Goal: Transaction & Acquisition: Purchase product/service

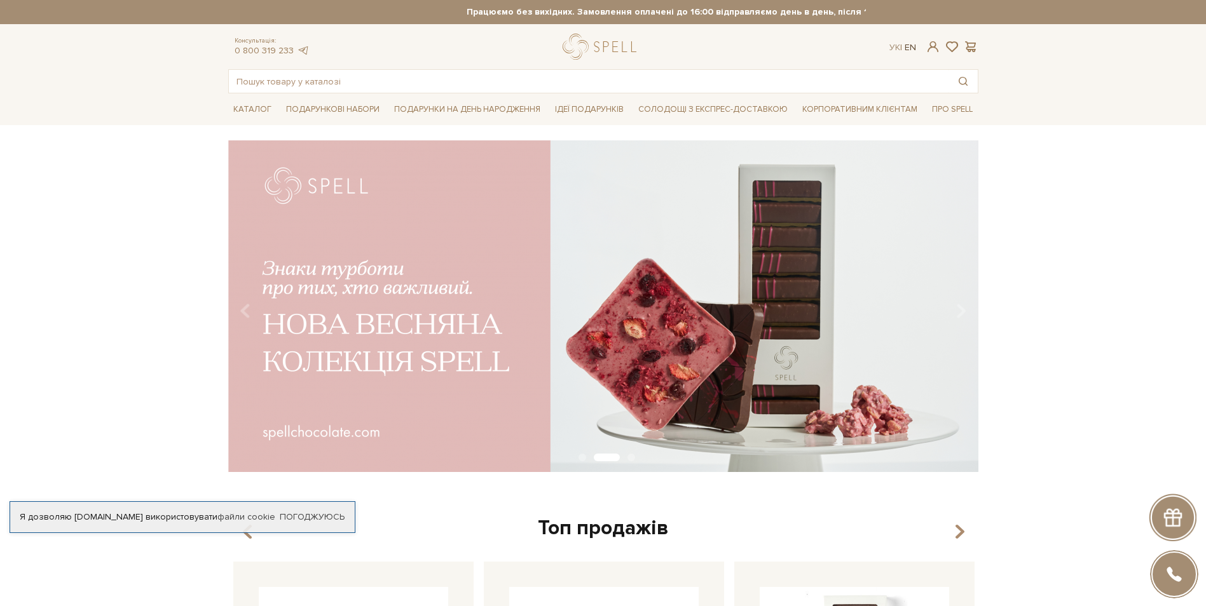
click at [911, 43] on link "En" at bounding box center [909, 47] width 11 height 11
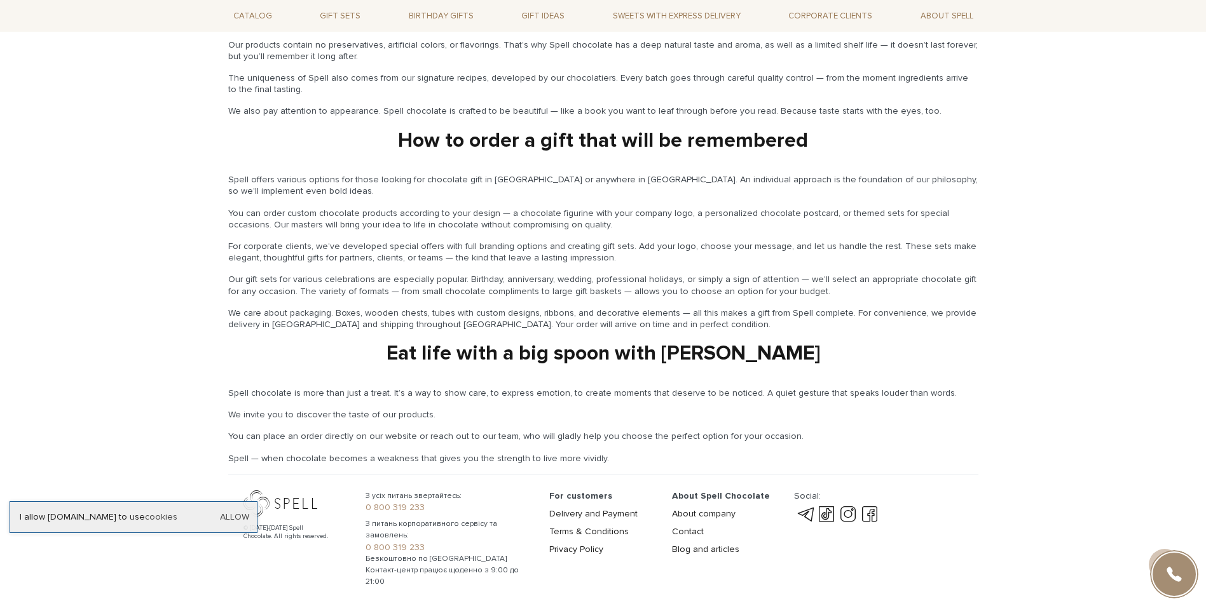
scroll to position [1860, 0]
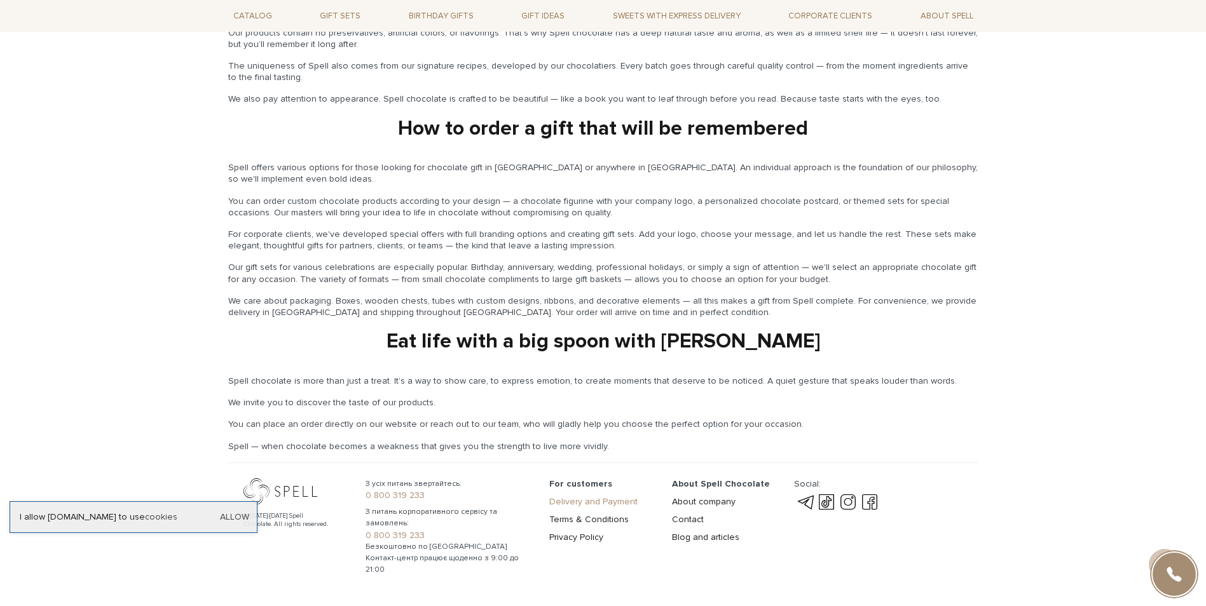
click at [604, 496] on link "Delivery and Payment" at bounding box center [593, 501] width 88 height 11
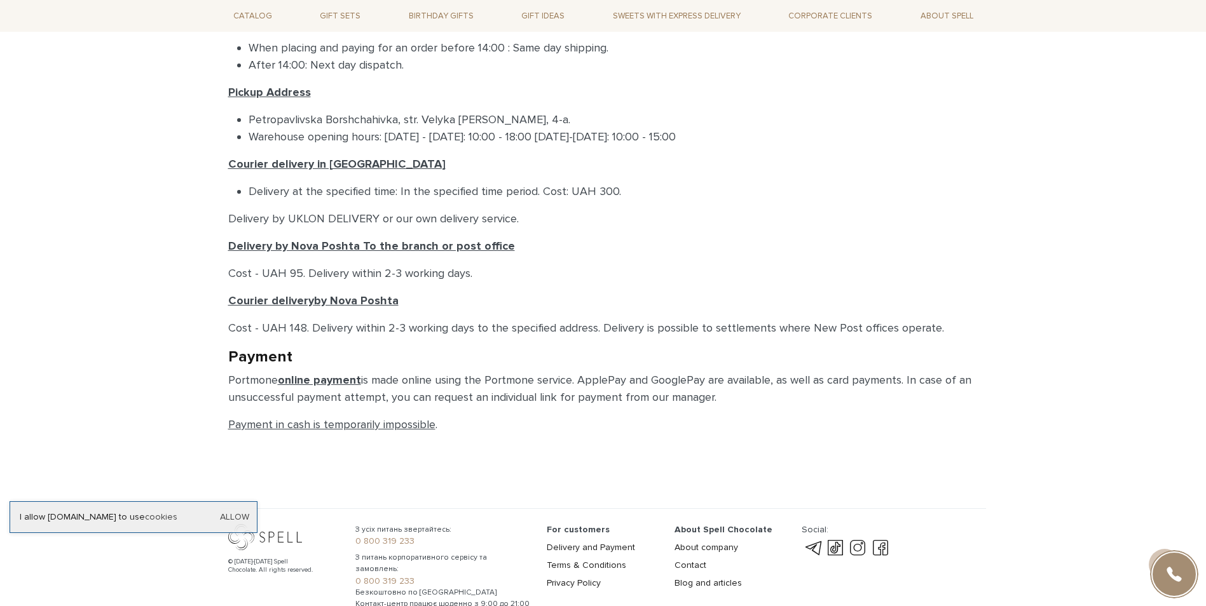
scroll to position [445, 0]
drag, startPoint x: 347, startPoint y: 256, endPoint x: 463, endPoint y: 246, distance: 116.7
click at [463, 246] on div "Delivery and Payment Acceptance of orders 24/7 You can place an order online on…" at bounding box center [603, 88] width 750 height 690
drag, startPoint x: 463, startPoint y: 246, endPoint x: 466, endPoint y: 277, distance: 31.2
click at [468, 277] on p "Cost - UAH 95. Delivery within 2-3 working days." at bounding box center [603, 272] width 750 height 17
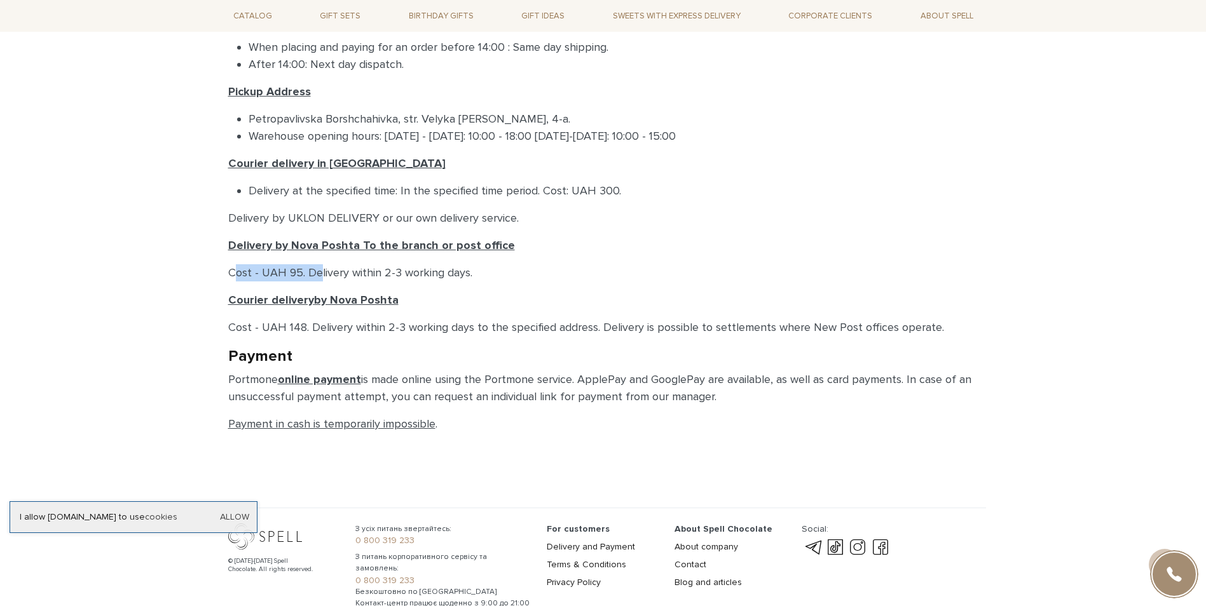
drag, startPoint x: 263, startPoint y: 270, endPoint x: 311, endPoint y: 270, distance: 47.7
click at [311, 270] on div "Home Delivery and Payment Delivery and Payment Delivery and Payment Acceptance …" at bounding box center [603, 73] width 765 height 779
click at [311, 275] on p "Cost - UAH 95. Delivery within 2-3 working days." at bounding box center [603, 272] width 750 height 17
drag, startPoint x: 221, startPoint y: 273, endPoint x: 488, endPoint y: 276, distance: 266.3
click at [488, 276] on div "Home Delivery and Payment Delivery and Payment Delivery and Payment Acceptance …" at bounding box center [603, 73] width 765 height 779
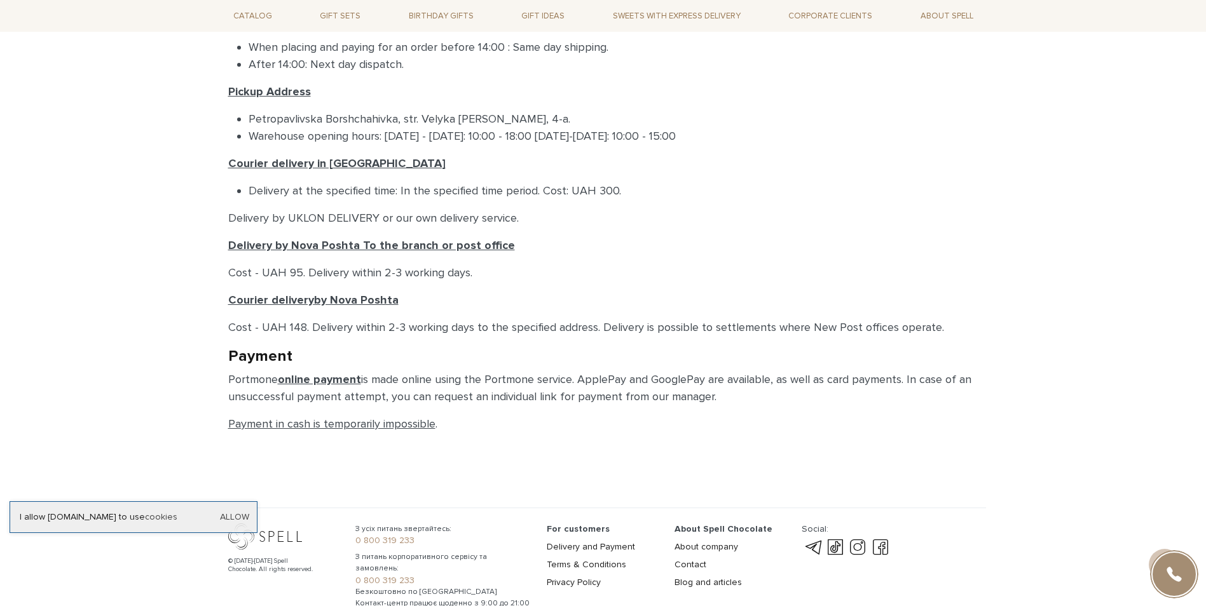
drag, startPoint x: 488, startPoint y: 276, endPoint x: 472, endPoint y: 294, distance: 23.9
click at [472, 294] on p "Courier delivery by Nova Poshta" at bounding box center [603, 300] width 750 height 17
drag, startPoint x: 287, startPoint y: 295, endPoint x: 426, endPoint y: 318, distance: 141.2
click at [426, 318] on div "Delivery and Payment Acceptance of orders 24/7 You can place an order online on…" at bounding box center [603, 88] width 750 height 690
drag, startPoint x: 426, startPoint y: 318, endPoint x: 414, endPoint y: 335, distance: 20.5
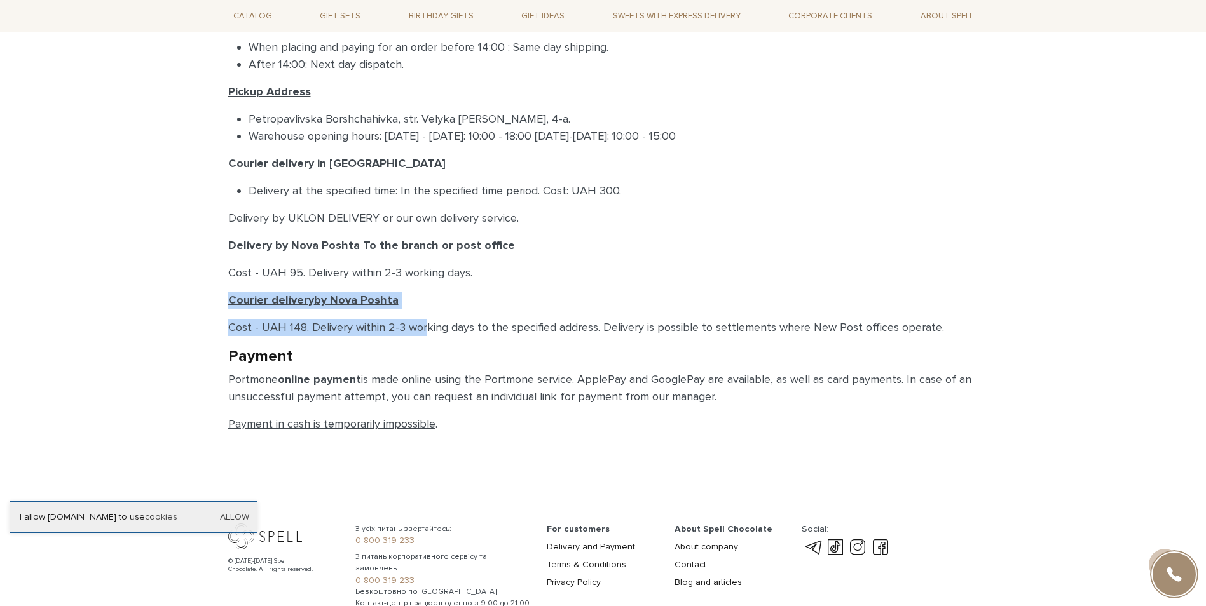
click at [414, 335] on p "Cost - UAH 148. Delivery within 2-3 working days to the specified address. Deli…" at bounding box center [603, 327] width 750 height 17
drag, startPoint x: 392, startPoint y: 241, endPoint x: 477, endPoint y: 255, distance: 85.7
click at [477, 255] on div "Delivery and Payment Acceptance of orders 24/7 You can place an order online on…" at bounding box center [603, 88] width 750 height 690
drag, startPoint x: 477, startPoint y: 255, endPoint x: 490, endPoint y: 301, distance: 48.3
click at [490, 301] on p "Courier delivery by Nova Poshta" at bounding box center [603, 300] width 750 height 17
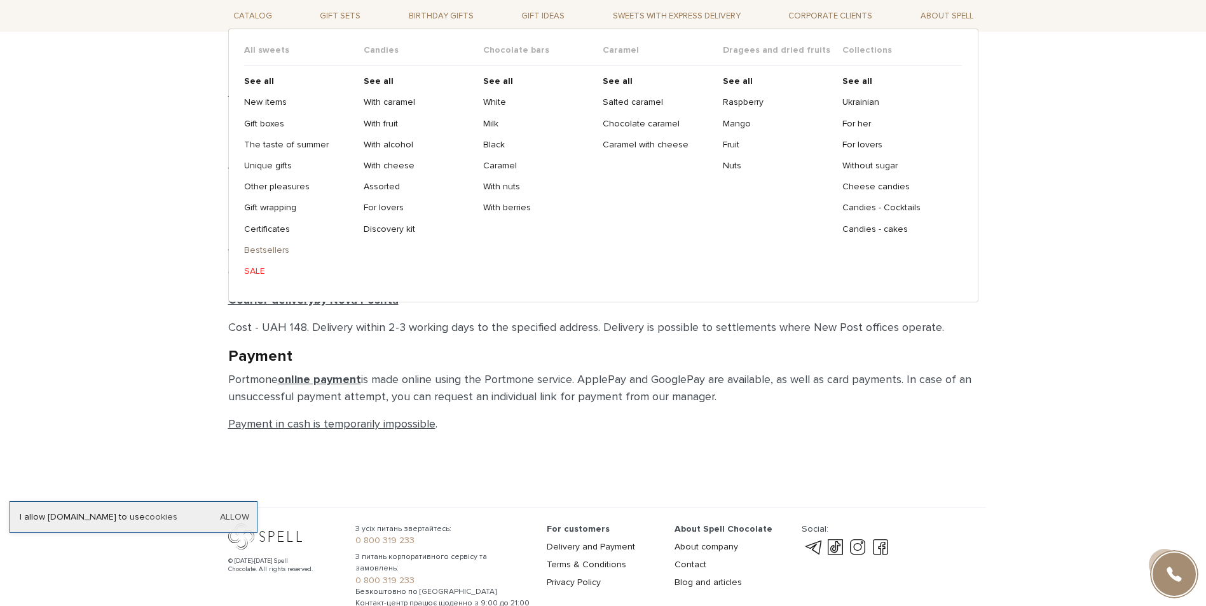
click at [271, 249] on link "Bestsellers" at bounding box center [299, 250] width 110 height 11
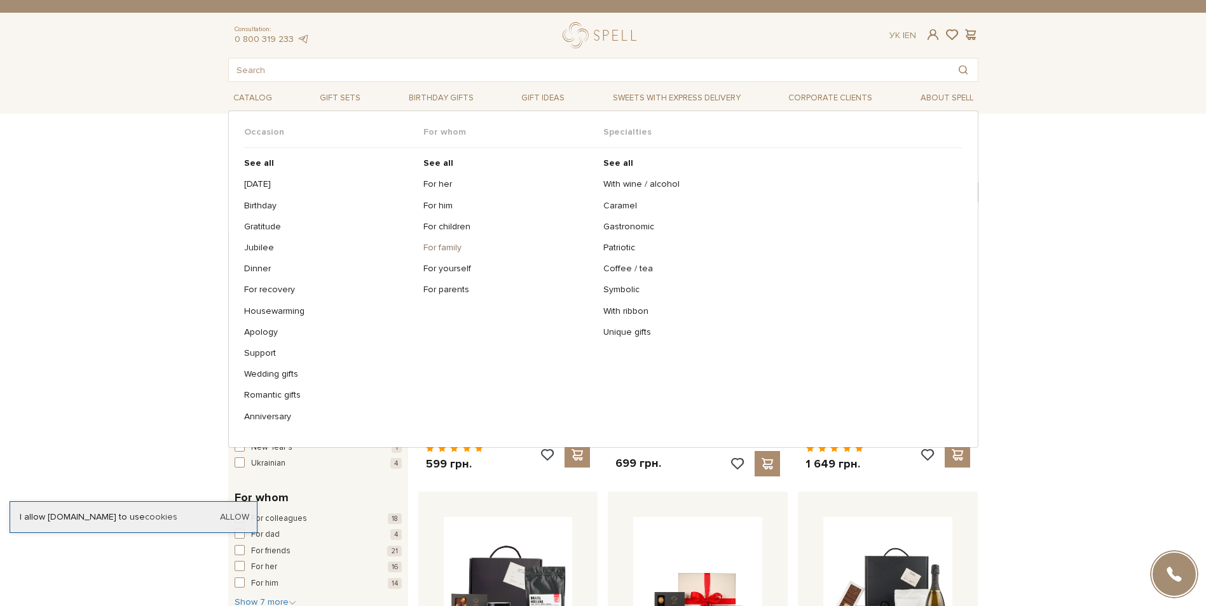
click at [453, 247] on link "For family" at bounding box center [508, 247] width 170 height 11
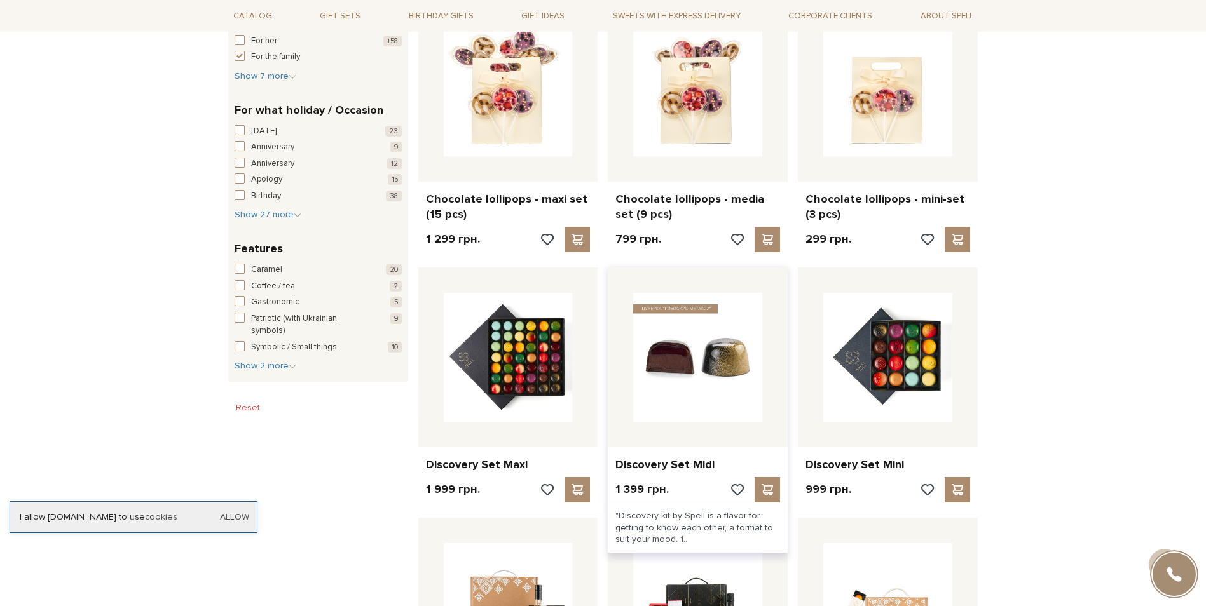
scroll to position [508, 0]
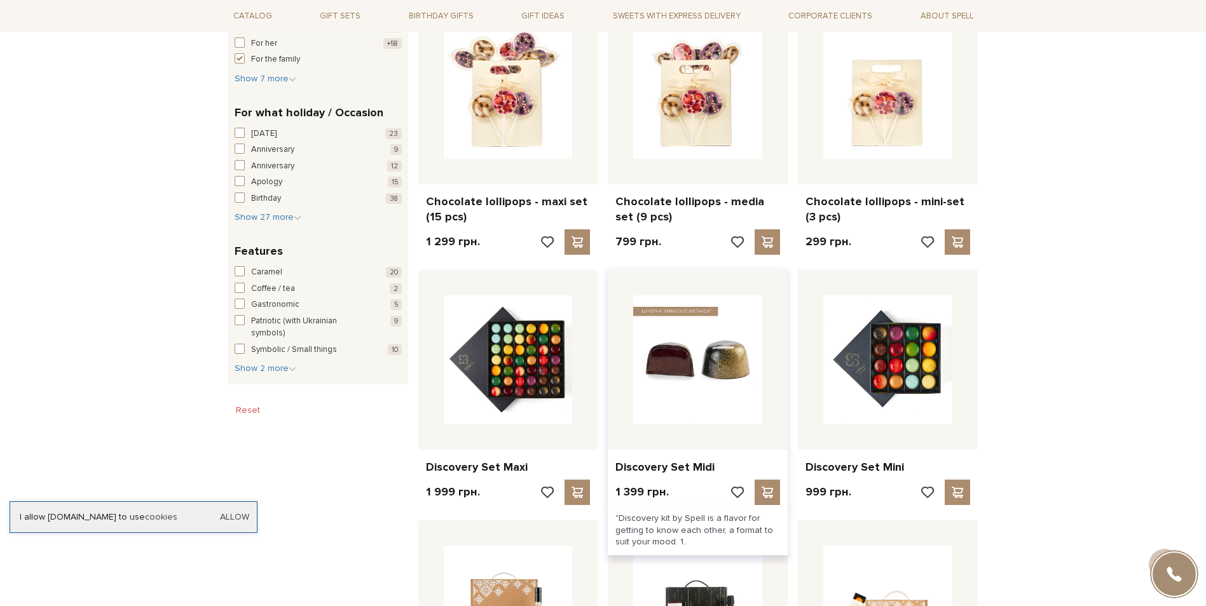
click at [711, 366] on img at bounding box center [697, 360] width 129 height 129
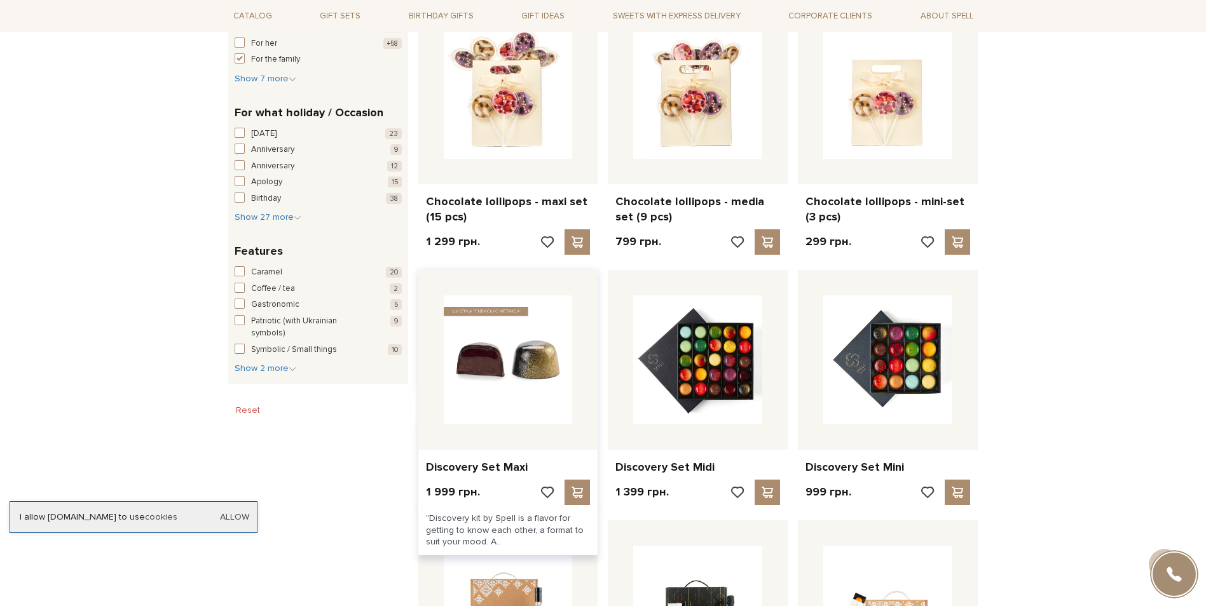
click at [531, 372] on img at bounding box center [508, 360] width 129 height 129
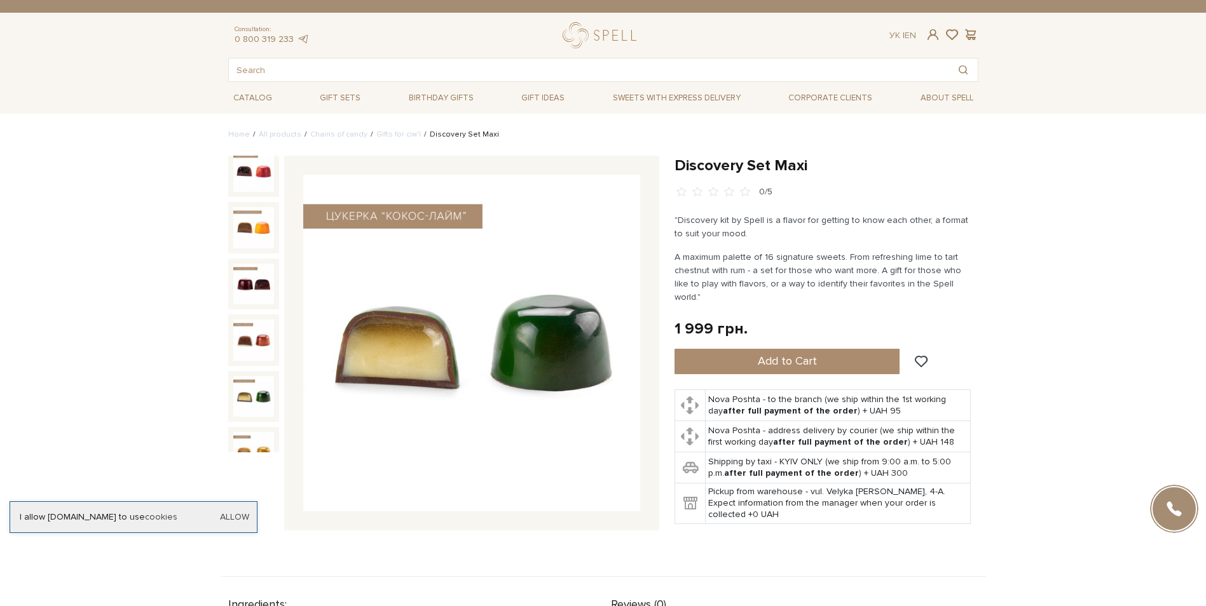
scroll to position [622, 0]
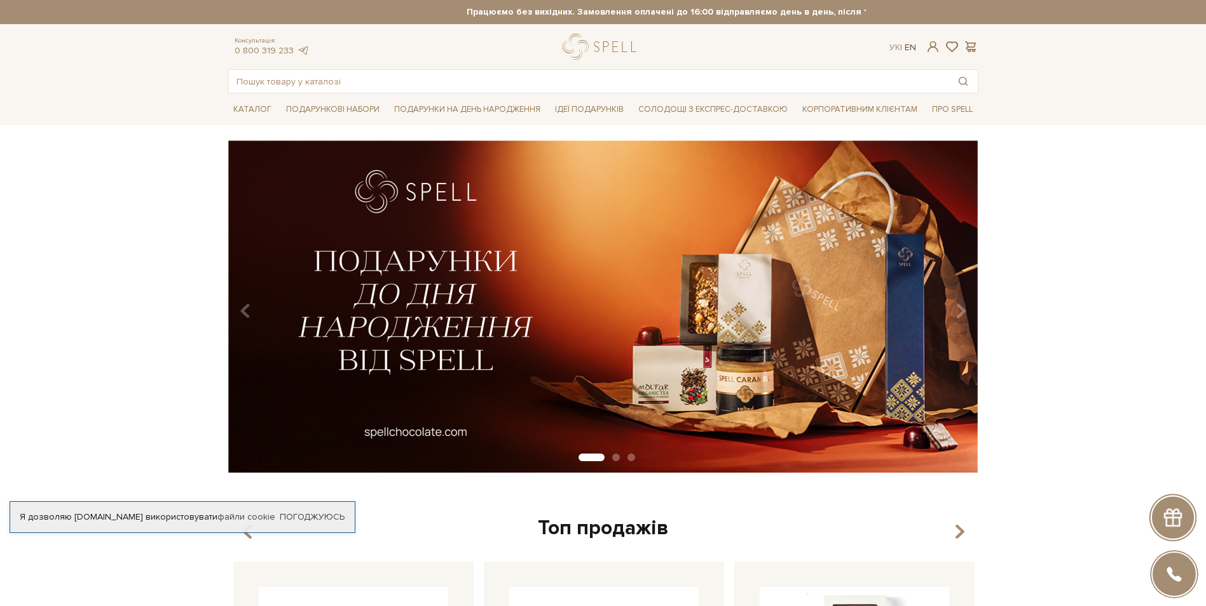
click at [913, 44] on link "En" at bounding box center [909, 47] width 11 height 11
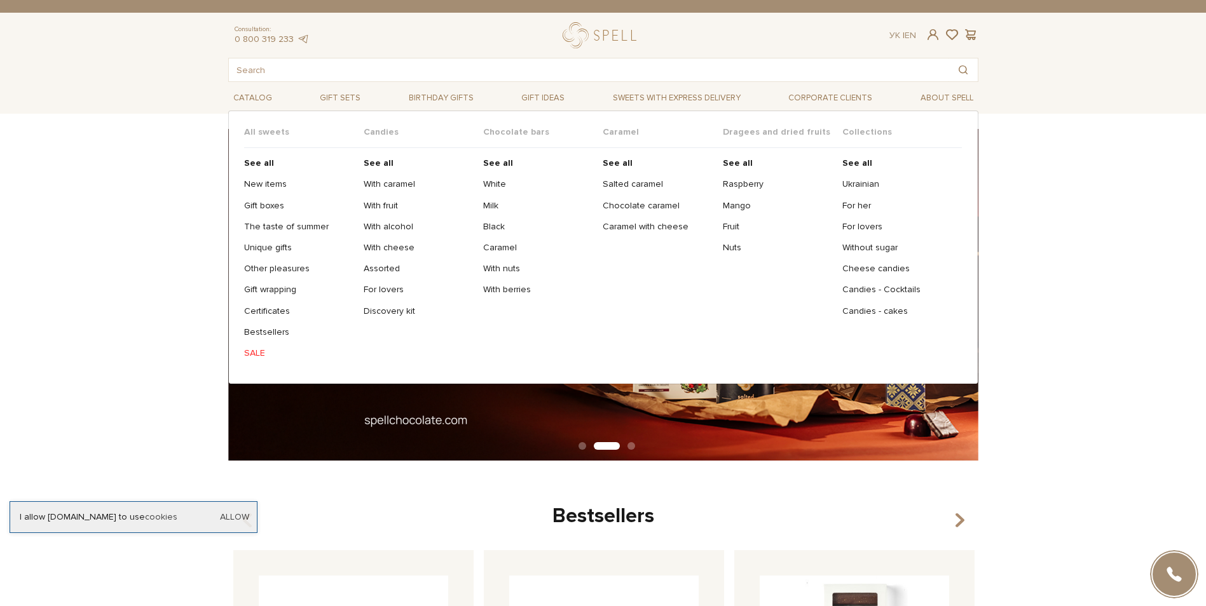
click at [249, 355] on link "SALE" at bounding box center [299, 353] width 110 height 11
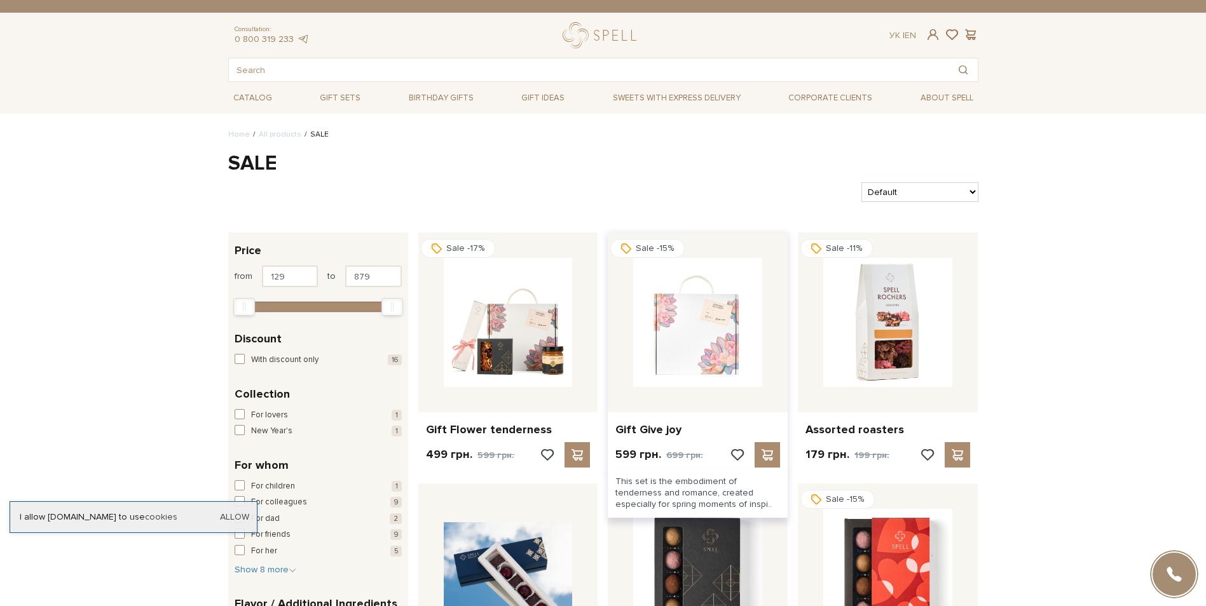
click at [725, 360] on img at bounding box center [697, 322] width 129 height 129
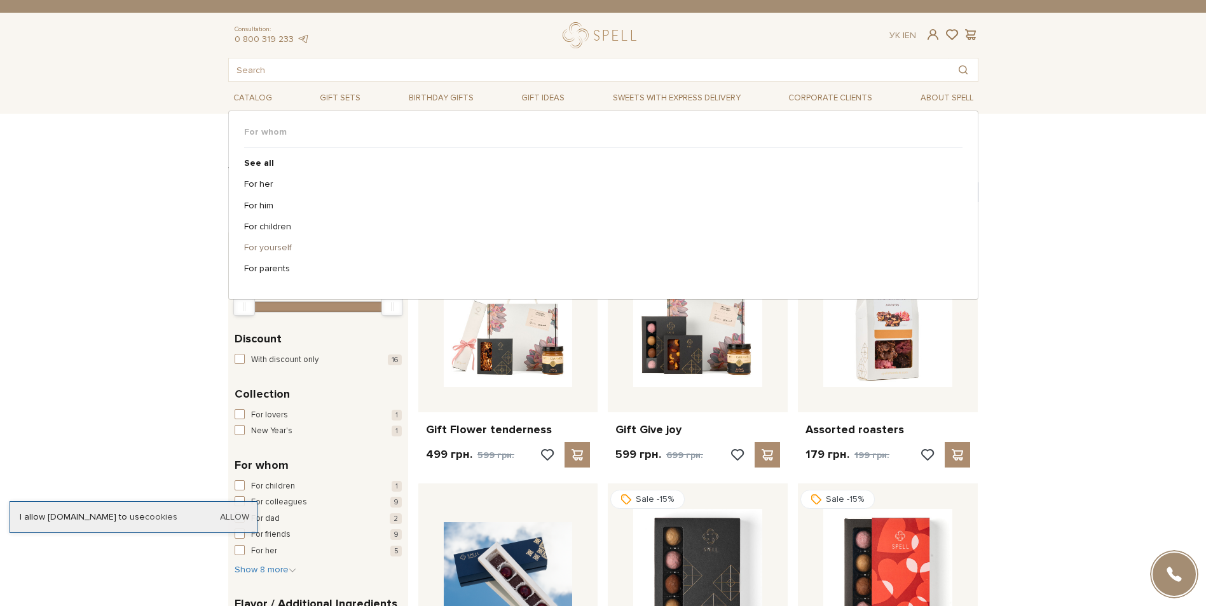
click at [282, 247] on link "For yourself" at bounding box center [598, 247] width 709 height 11
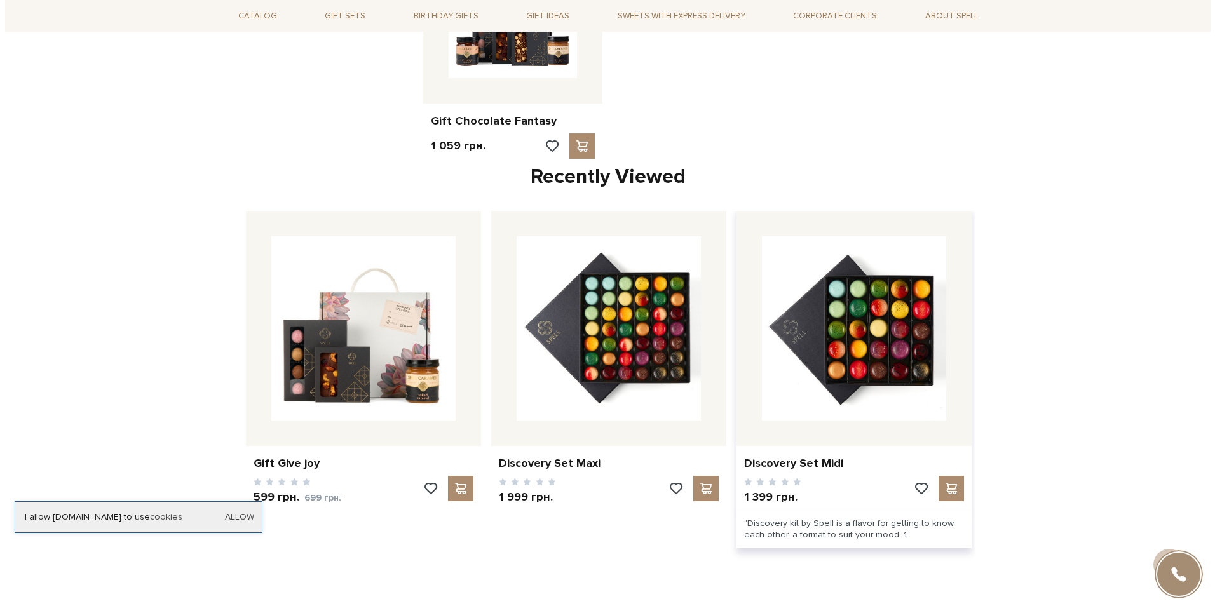
scroll to position [1398, 0]
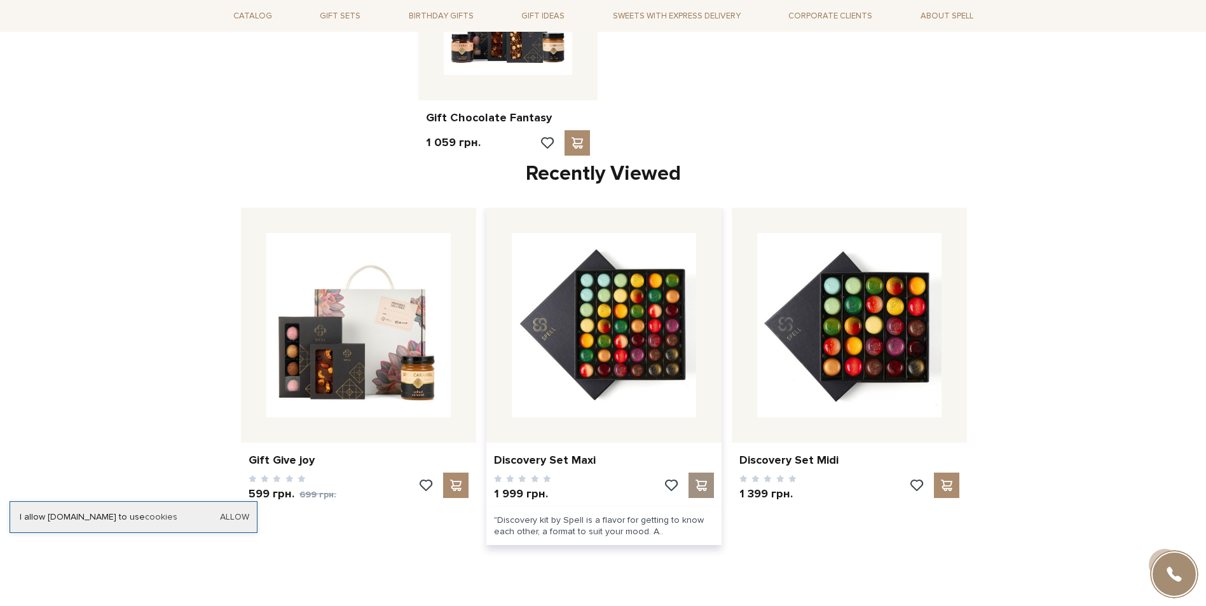
click at [699, 480] on span at bounding box center [701, 485] width 16 height 11
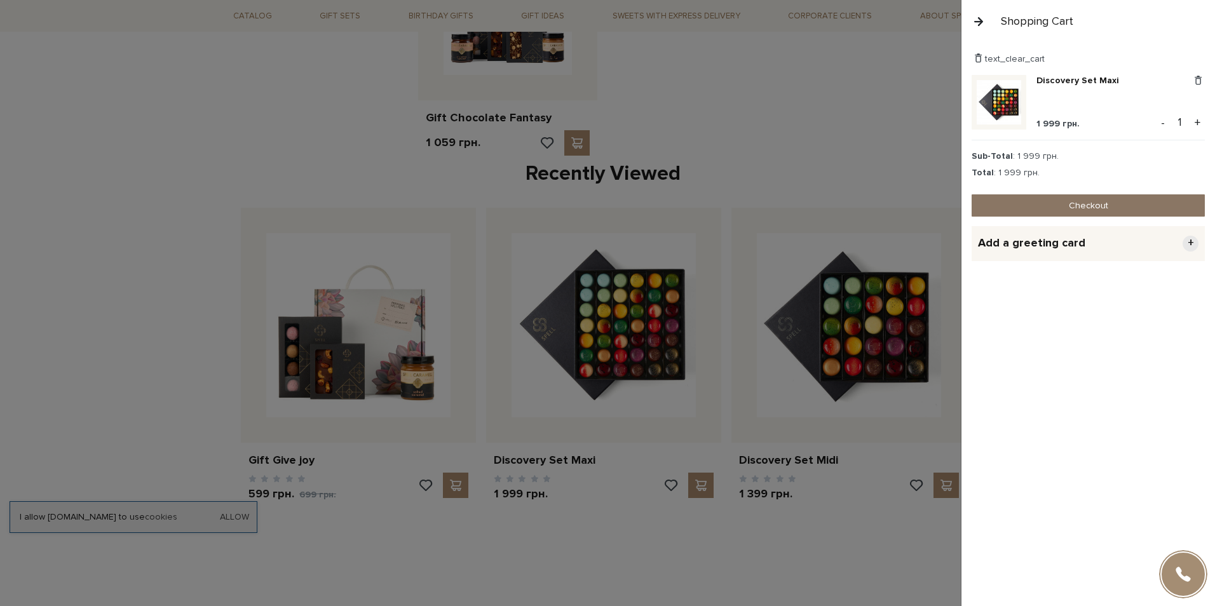
click at [1072, 209] on link "Checkout" at bounding box center [1088, 205] width 233 height 22
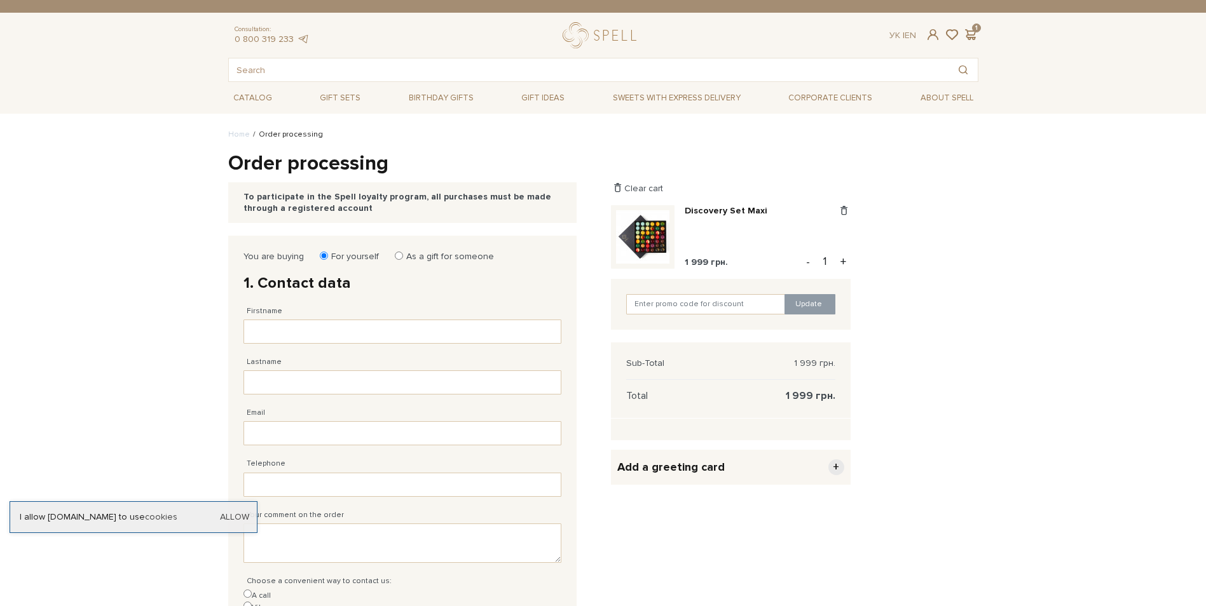
click at [474, 256] on label "As a gift for someone" at bounding box center [446, 256] width 96 height 11
click at [403, 256] on input "As a gift for someone" at bounding box center [399, 256] width 8 height 8
radio input "true"
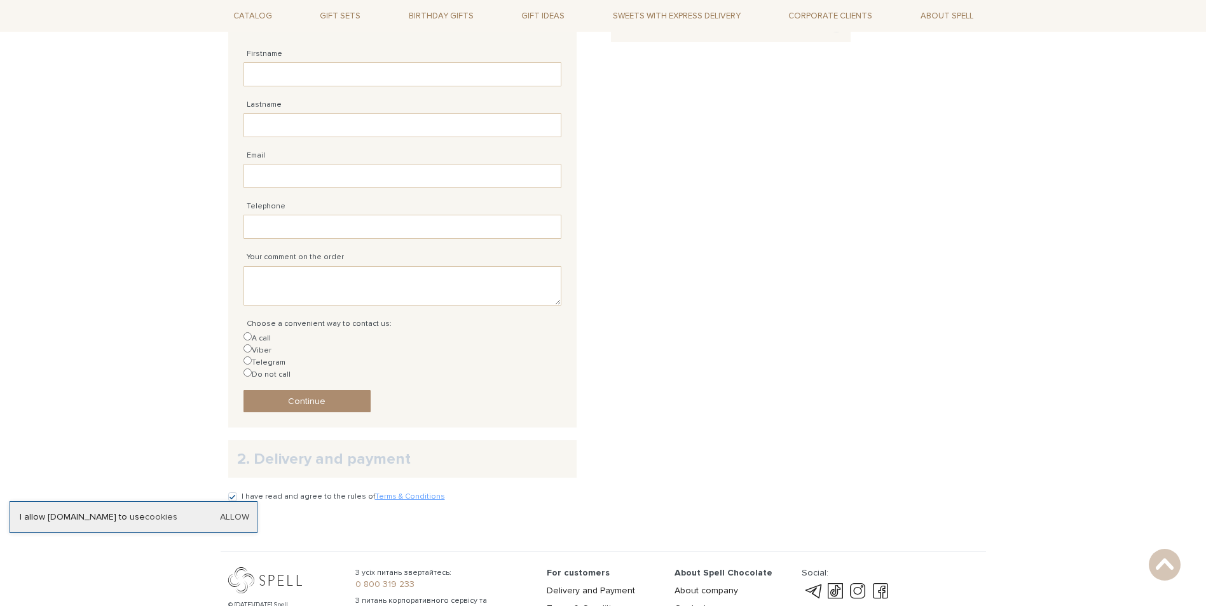
scroll to position [445, 0]
click at [315, 447] on h2 "2. Delivery and payment" at bounding box center [402, 457] width 331 height 20
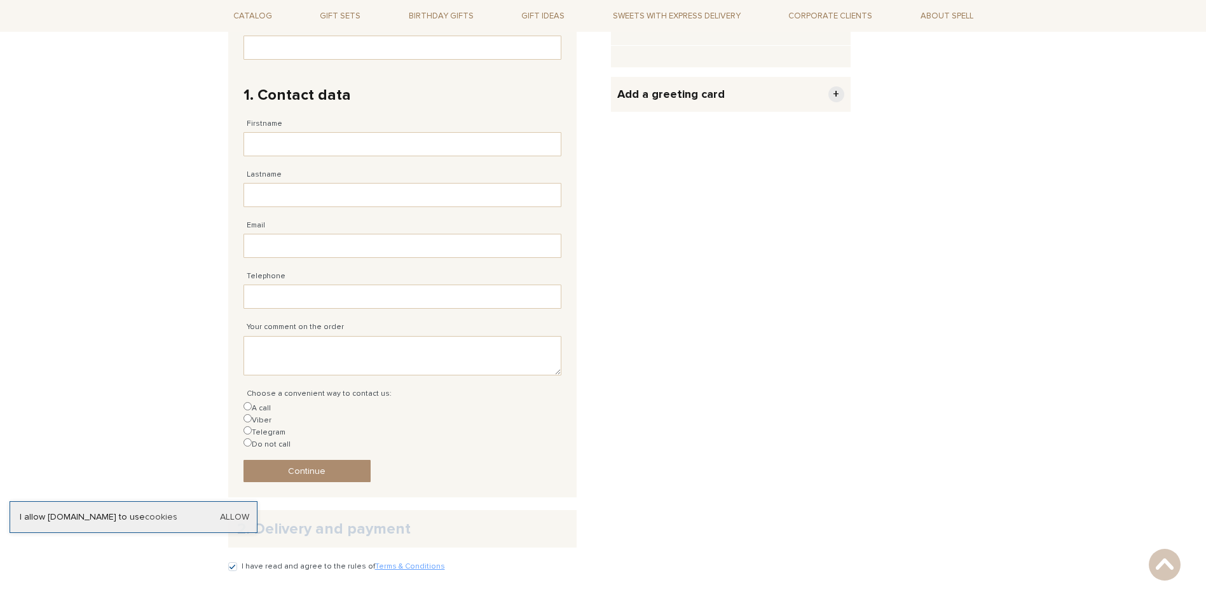
scroll to position [191, 0]
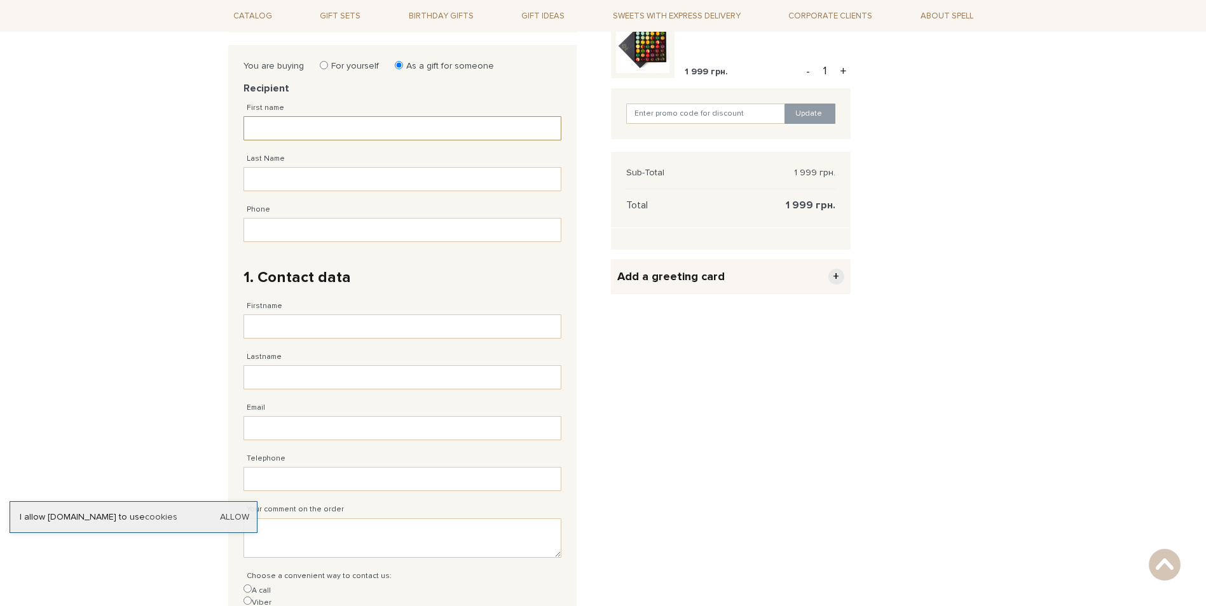
click at [316, 124] on input "First name" at bounding box center [402, 128] width 318 height 24
type input "Anastasija"
type input "R"
type input "38 (___) 2__ __ __"
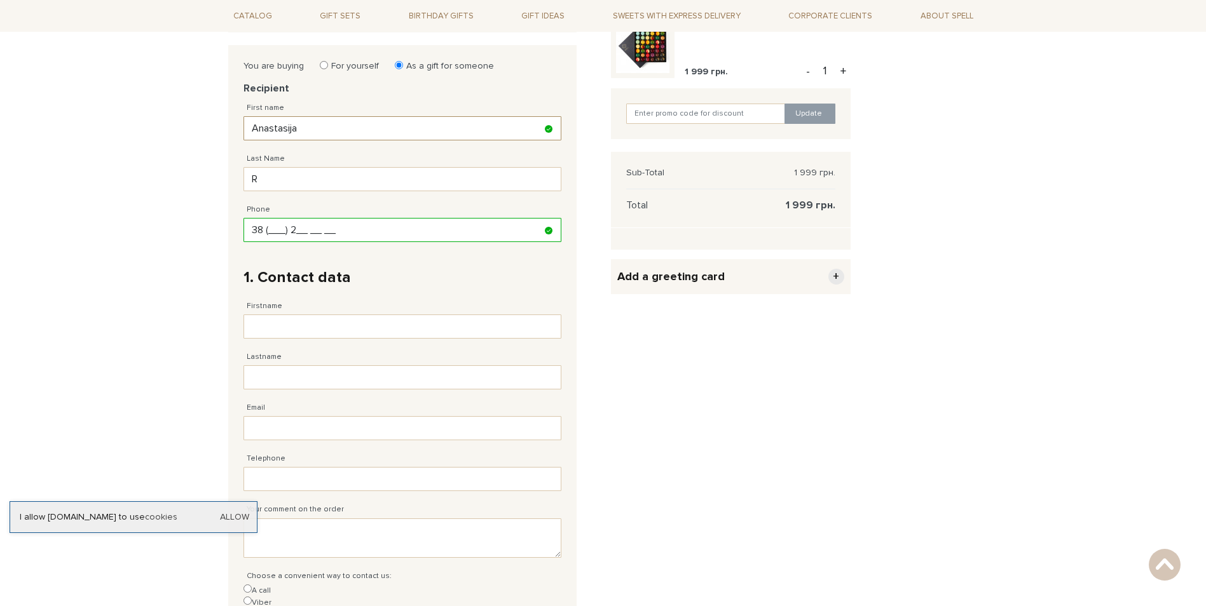
drag, startPoint x: 324, startPoint y: 231, endPoint x: 221, endPoint y: 234, distance: 103.0
click at [221, 234] on div "You are buying For yourself As a gift for someone Recipient First name Anastasi…" at bounding box center [412, 402] width 383 height 714
click at [364, 226] on input "Phone" at bounding box center [402, 230] width 318 height 24
type input "38 (7__) ___ __ __"
type input "[PHONE_NUMBER]"
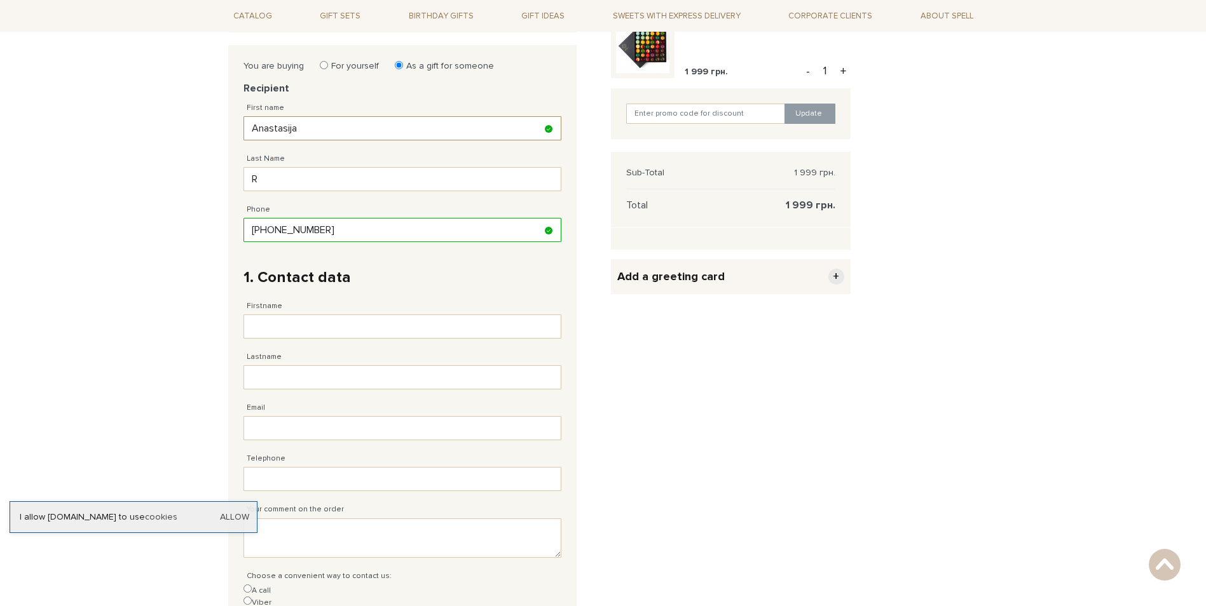
drag, startPoint x: 259, startPoint y: 229, endPoint x: 289, endPoint y: 235, distance: 29.8
click at [261, 229] on input "[PHONE_NUMBER]" at bounding box center [402, 230] width 318 height 24
click at [379, 230] on input "[PHONE_NUMBER]" at bounding box center [402, 230] width 318 height 24
drag, startPoint x: 372, startPoint y: 229, endPoint x: 185, endPoint y: 228, distance: 186.9
click at [187, 229] on body "Gift Boxes SALE B2B Clients Delivery and payment About us Contact us Consultati…" at bounding box center [603, 363] width 1206 height 1109
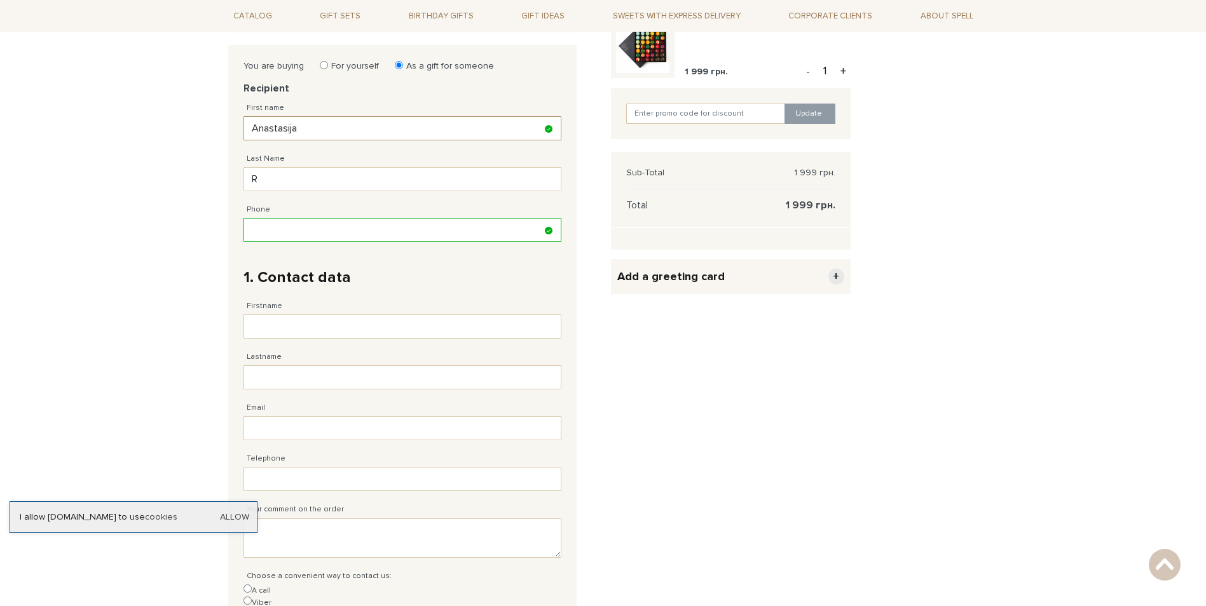
click at [317, 229] on input "Phone" at bounding box center [402, 230] width 318 height 24
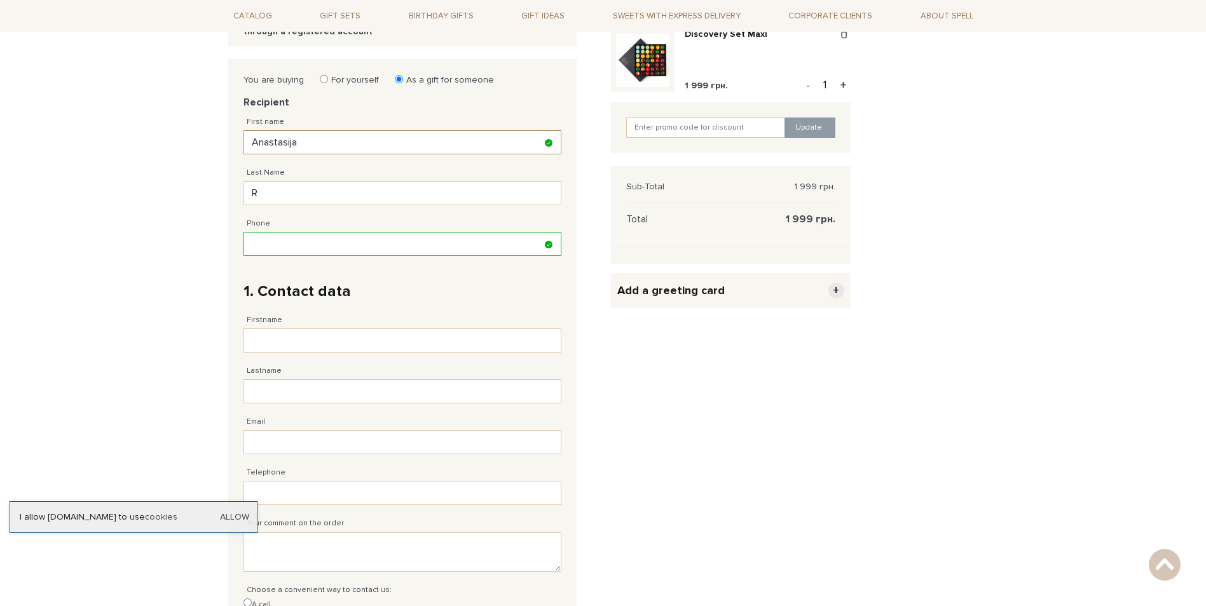
scroll to position [318, 0]
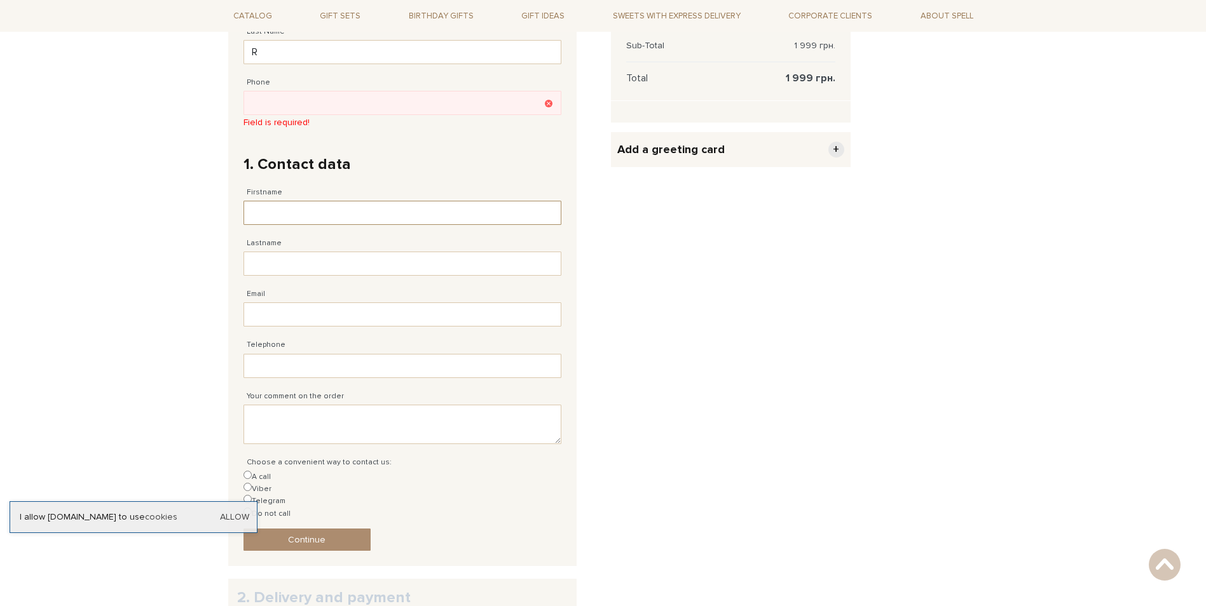
click at [371, 204] on input "Firstname" at bounding box center [402, 213] width 318 height 24
type input "Anastasija"
type input "R"
type input "[PERSON_NAME][EMAIL_ADDRESS][DOMAIN_NAME]"
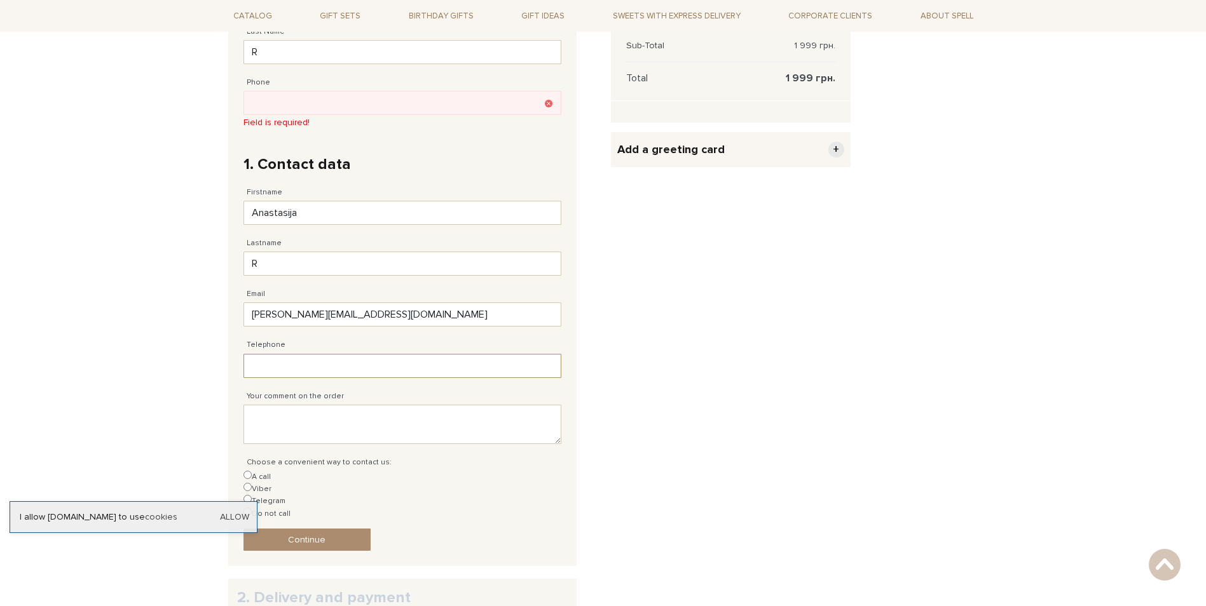
type input "38 (___) 2__ __ __"
drag, startPoint x: 373, startPoint y: 379, endPoint x: 311, endPoint y: 389, distance: 62.5
click at [236, 382] on div "You are buying For yourself As a gift for someone Recipient First name Anastasi…" at bounding box center [402, 242] width 348 height 648
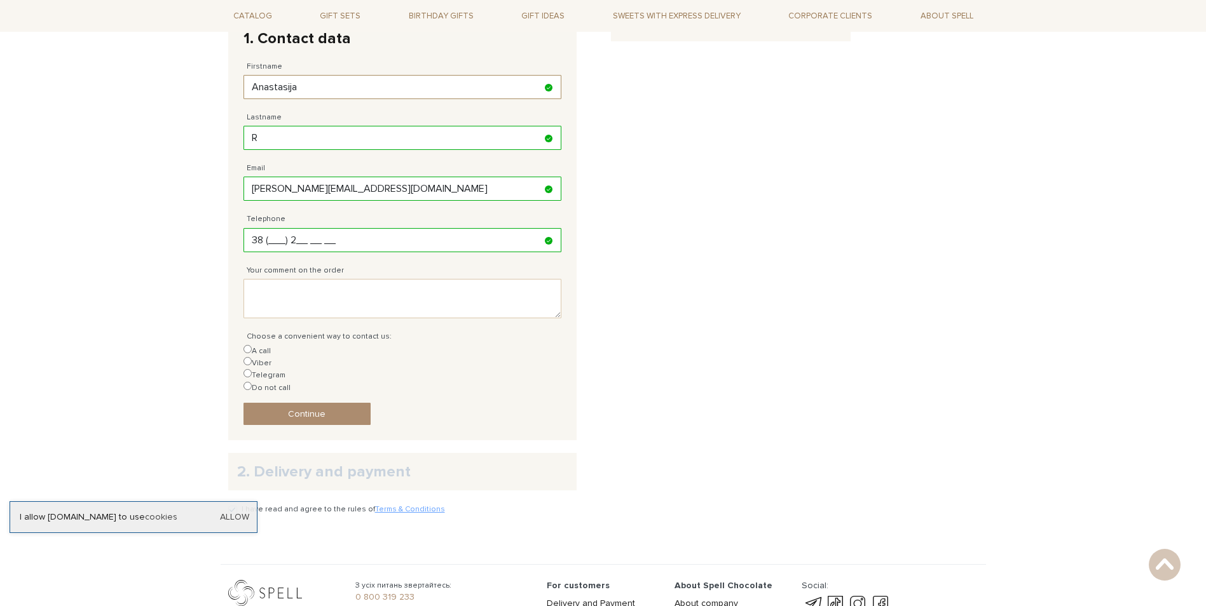
scroll to position [445, 0]
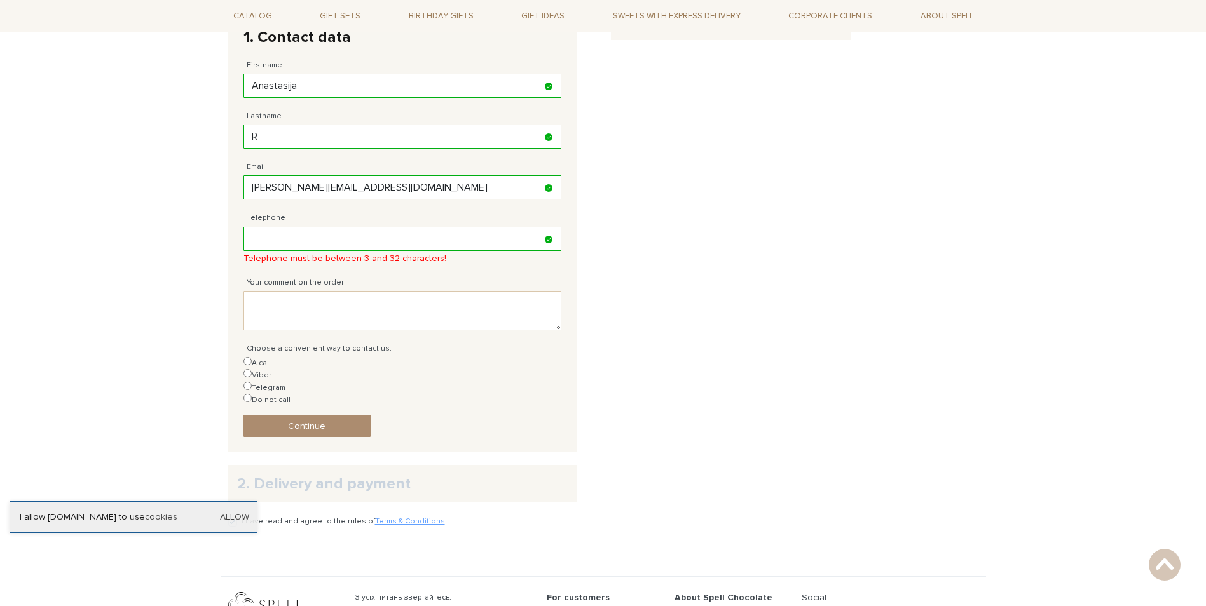
click at [259, 348] on div "Choose a convenient way to contact us: A call Viber Telegram Do not call" at bounding box center [402, 369] width 318 height 76
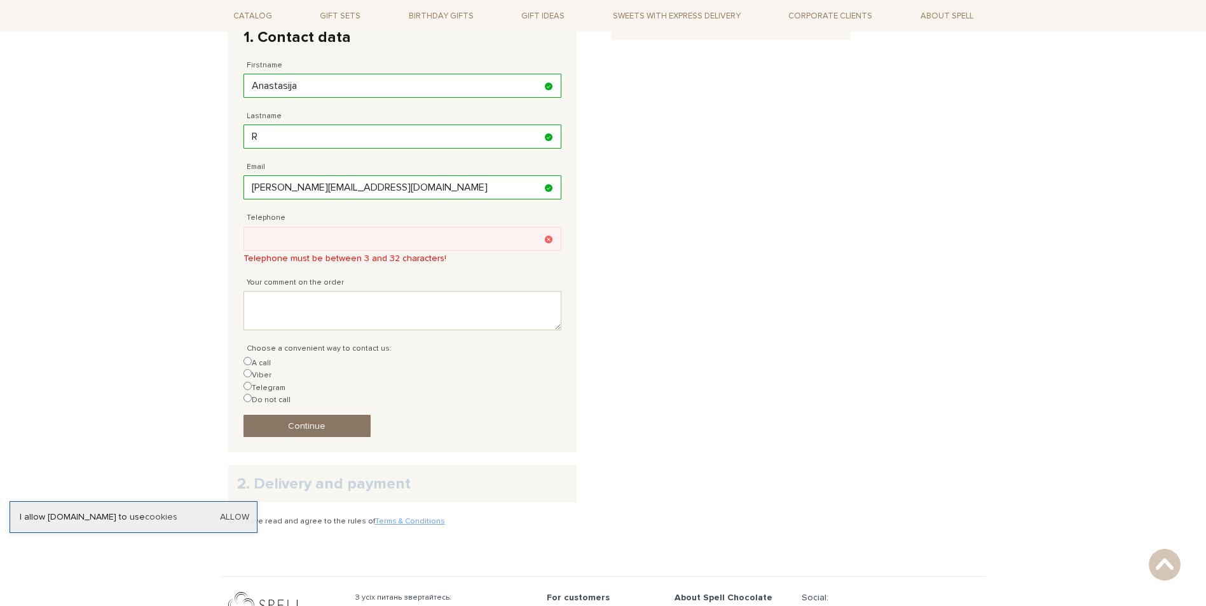
click at [294, 421] on span "Continue" at bounding box center [307, 426] width 38 height 11
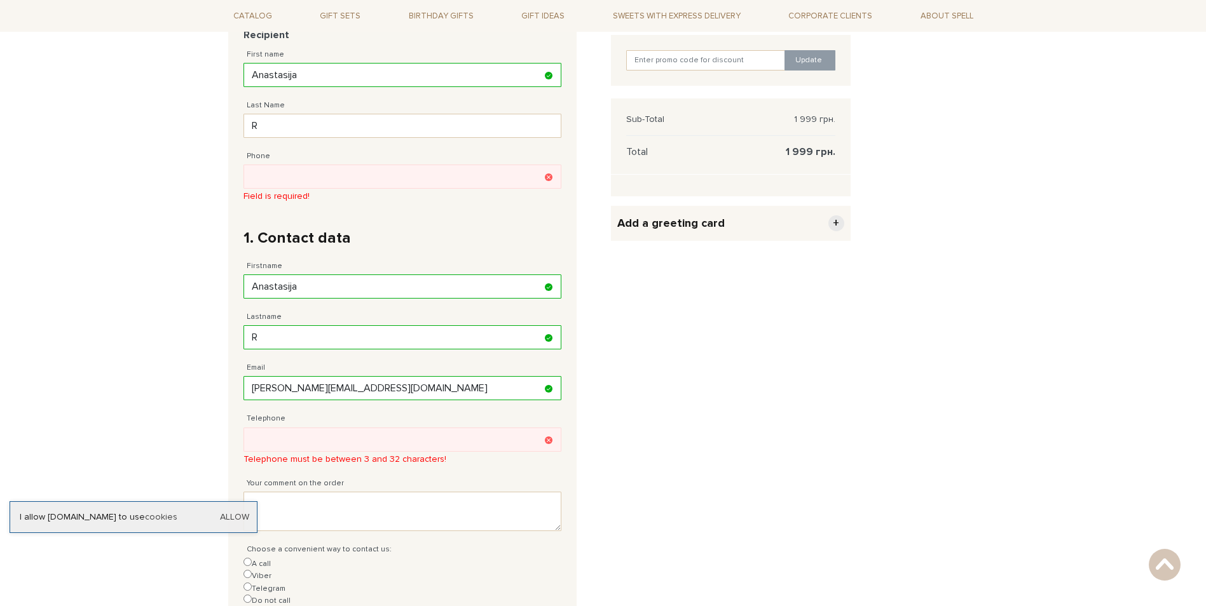
scroll to position [236, 0]
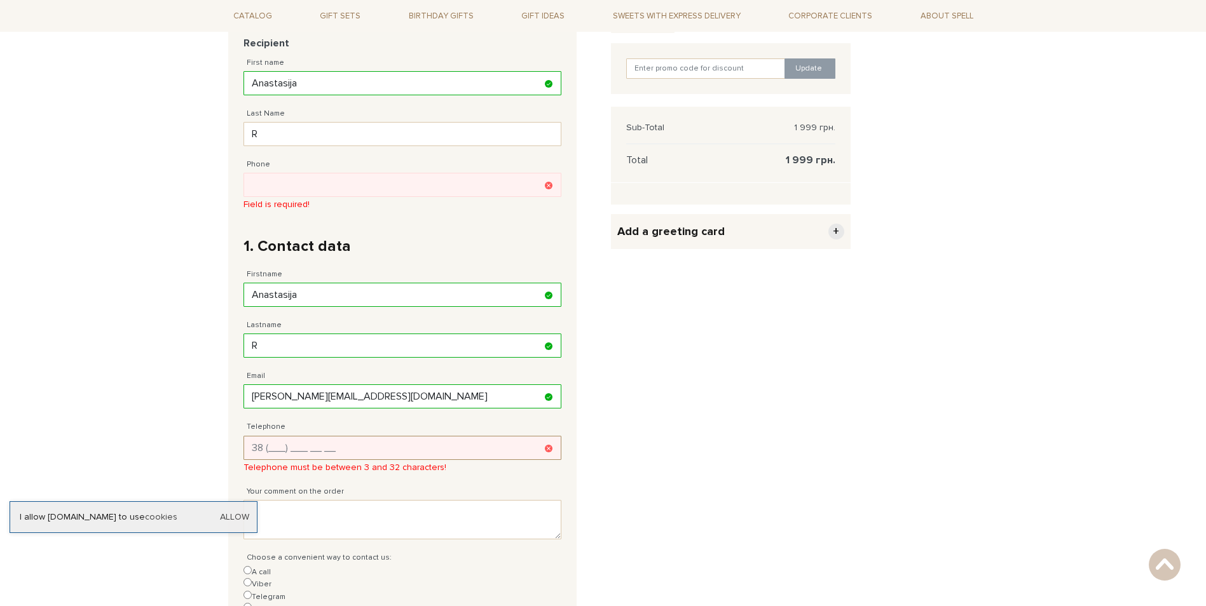
click at [354, 448] on input "Telephone" at bounding box center [402, 448] width 318 height 24
type input "38 (___) 2__ __ __"
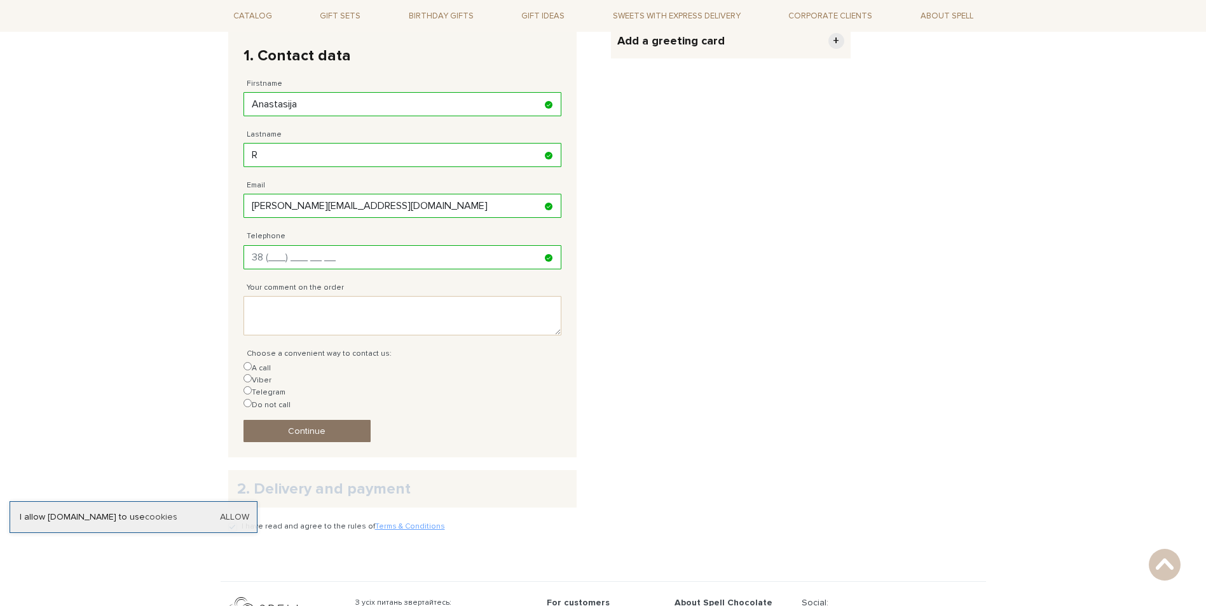
click at [328, 420] on link "Continue" at bounding box center [306, 431] width 127 height 22
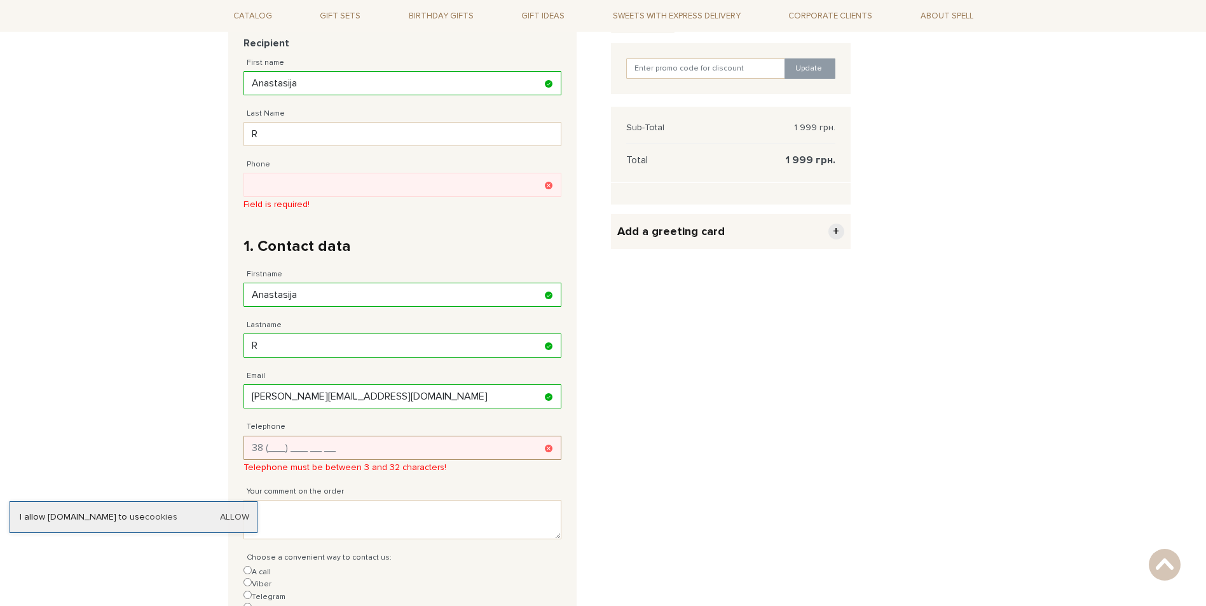
click at [388, 456] on input "Telephone" at bounding box center [402, 448] width 318 height 24
type input "38 (___) 2__ __ __"
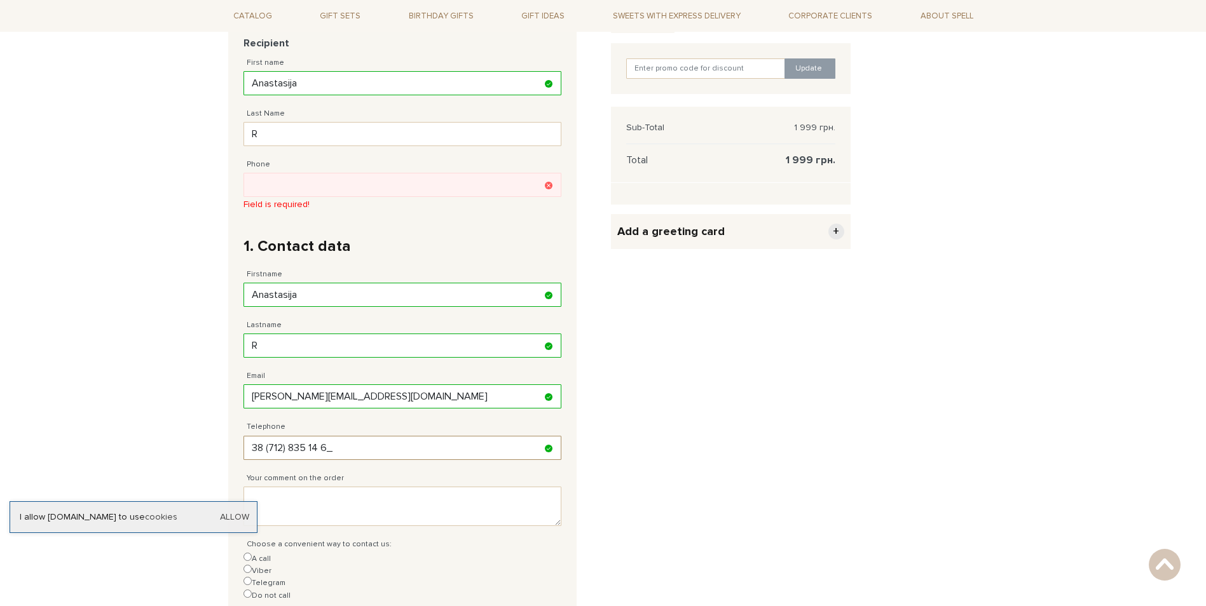
type input "[PHONE_NUMBER]"
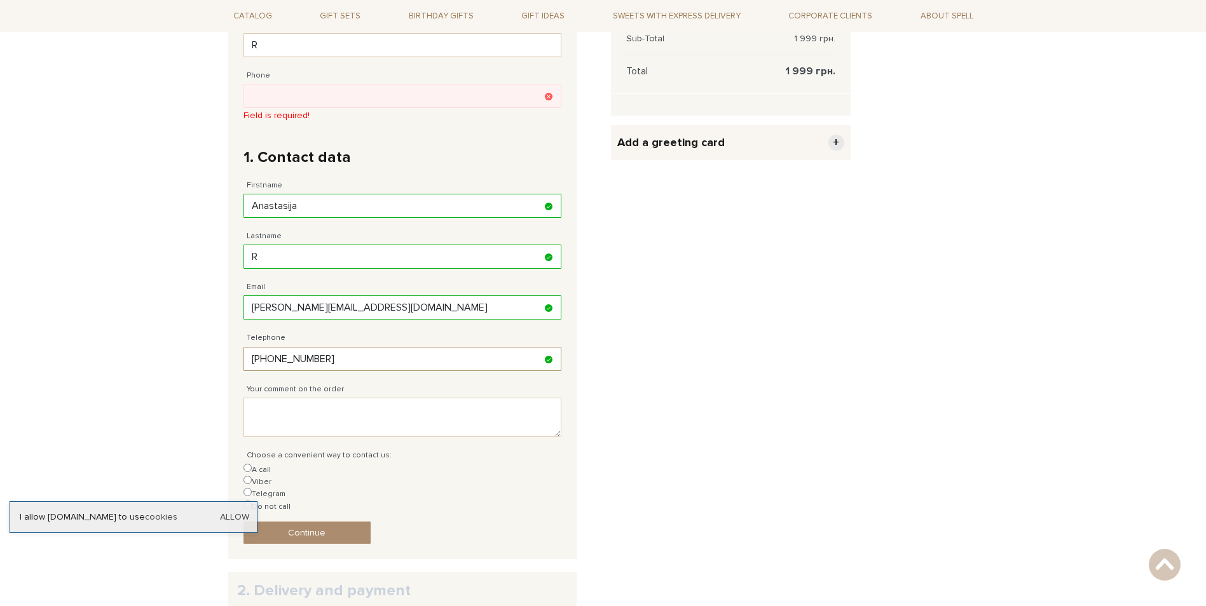
scroll to position [363, 0]
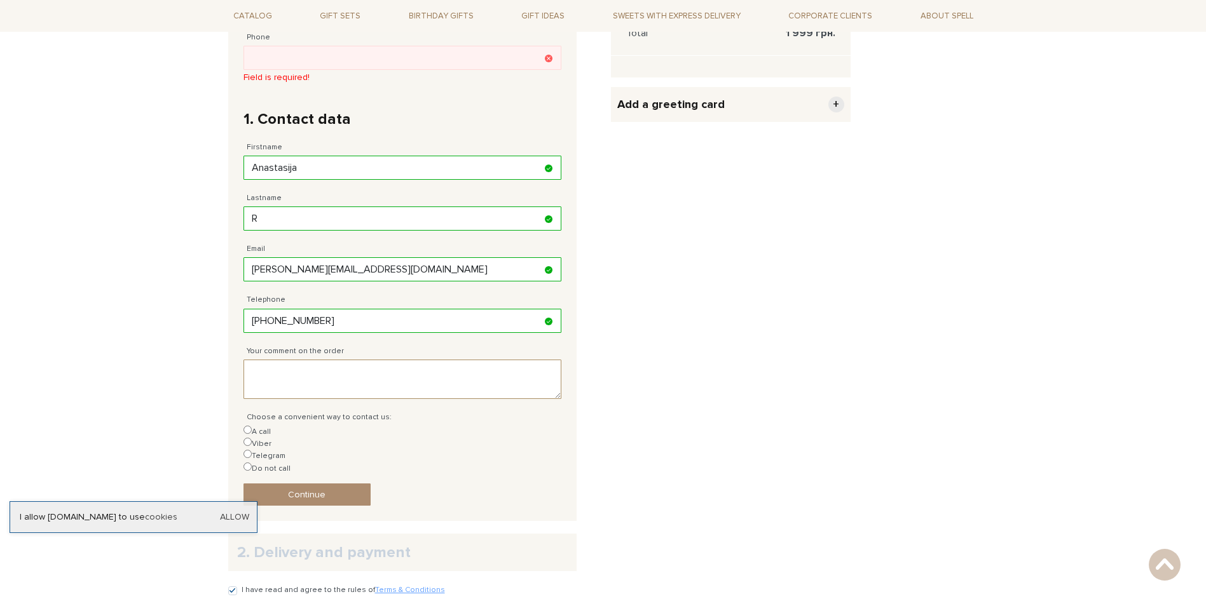
click at [346, 381] on textarea "Your comment on the order" at bounding box center [402, 379] width 318 height 39
click at [324, 489] on span "Continue" at bounding box center [307, 494] width 38 height 11
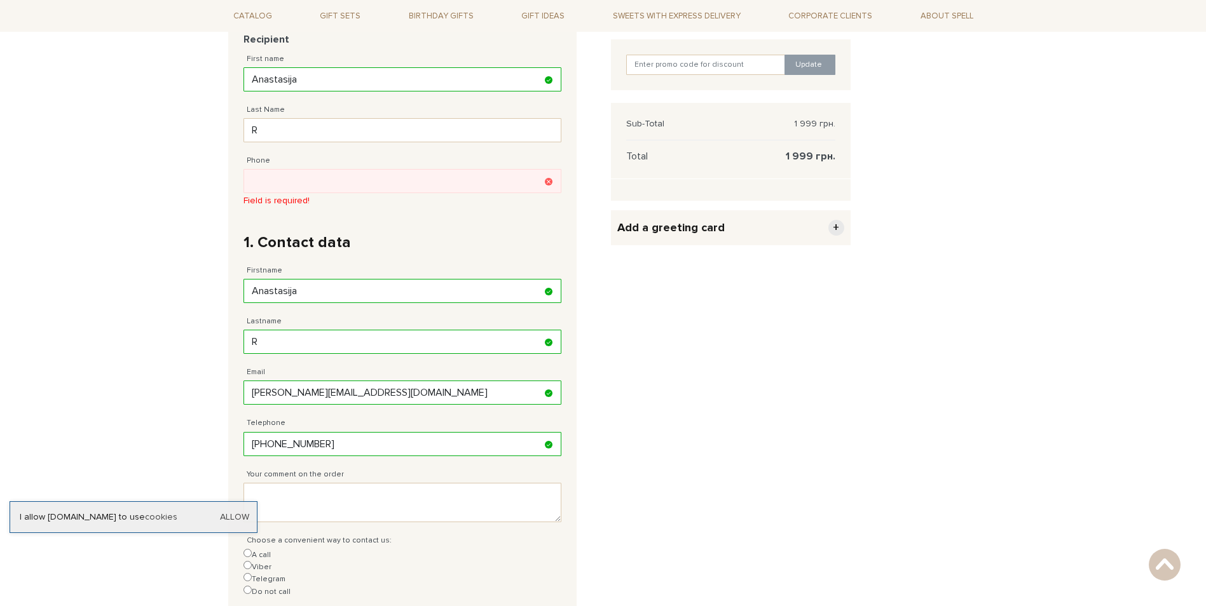
scroll to position [236, 0]
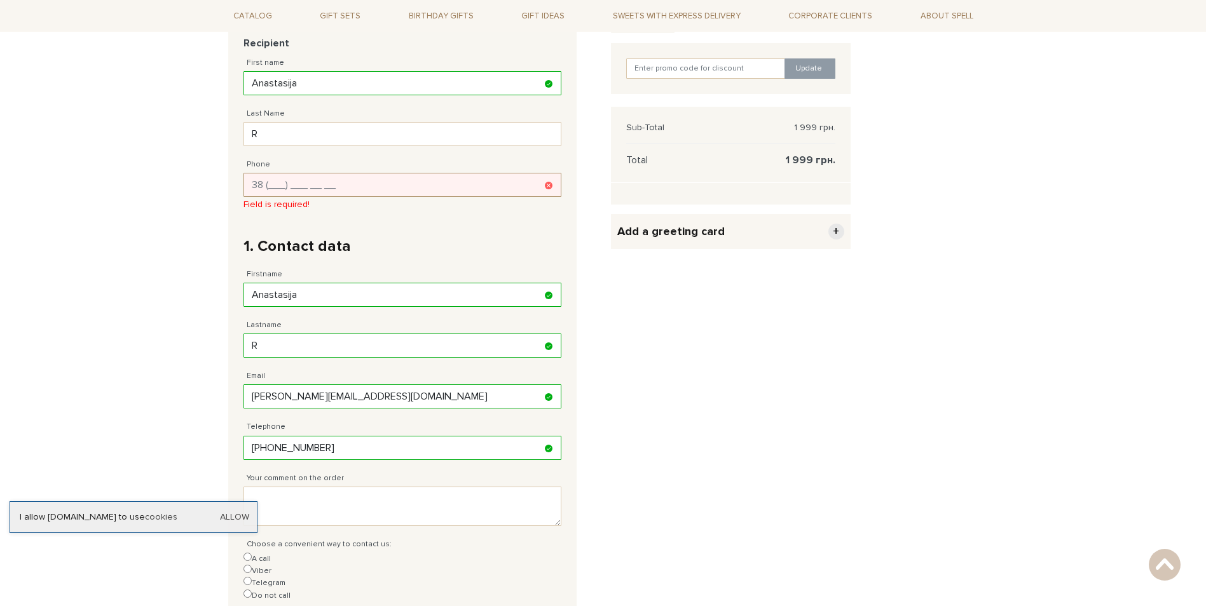
click at [372, 175] on input "Phone" at bounding box center [402, 185] width 318 height 24
drag, startPoint x: 330, startPoint y: 181, endPoint x: 355, endPoint y: 191, distance: 27.6
click at [341, 185] on input "Phone" at bounding box center [402, 185] width 318 height 24
click at [288, 187] on input "Phone" at bounding box center [402, 185] width 318 height 24
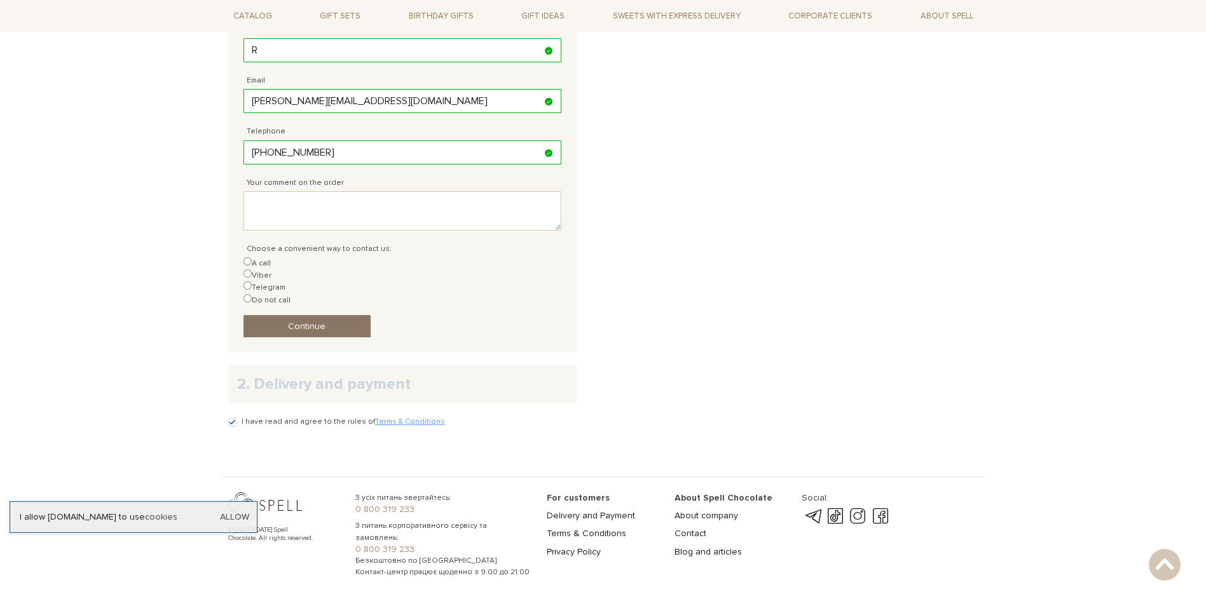
type input "[PHONE_NUMBER]"
click at [313, 315] on link "Continue" at bounding box center [306, 326] width 127 height 22
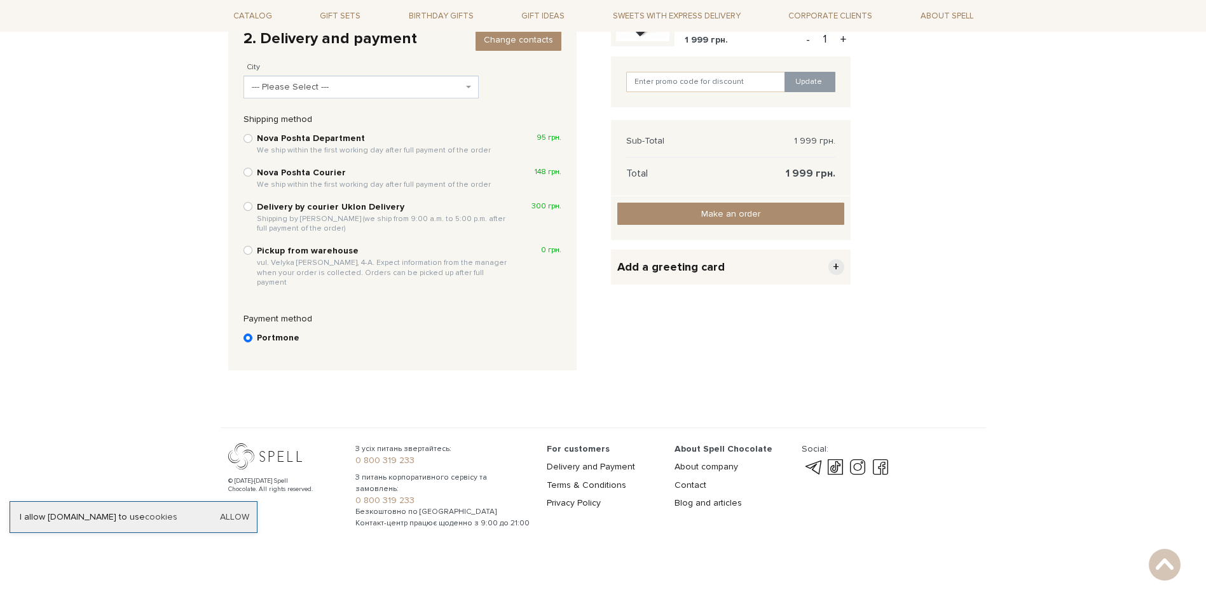
scroll to position [201, 0]
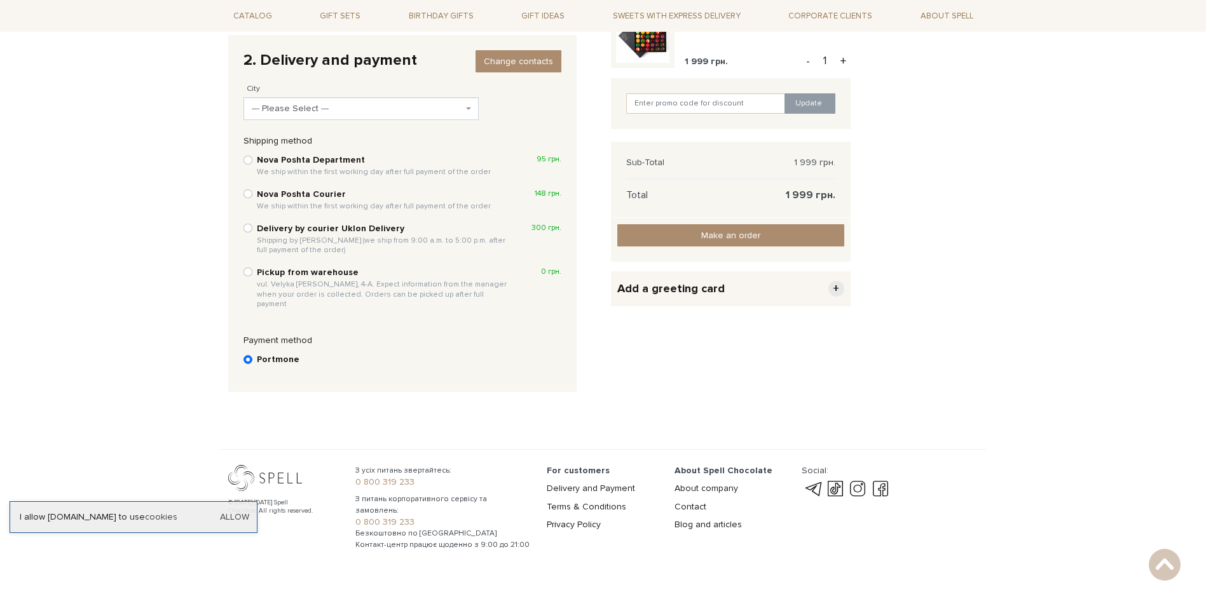
click at [335, 168] on span "We ship within the first working day after full payment of the order" at bounding box center [374, 172] width 234 height 10
click at [252, 165] on input "Nova Poshta Department We ship within the first working day after full payment …" at bounding box center [247, 160] width 9 height 9
radio input "true"
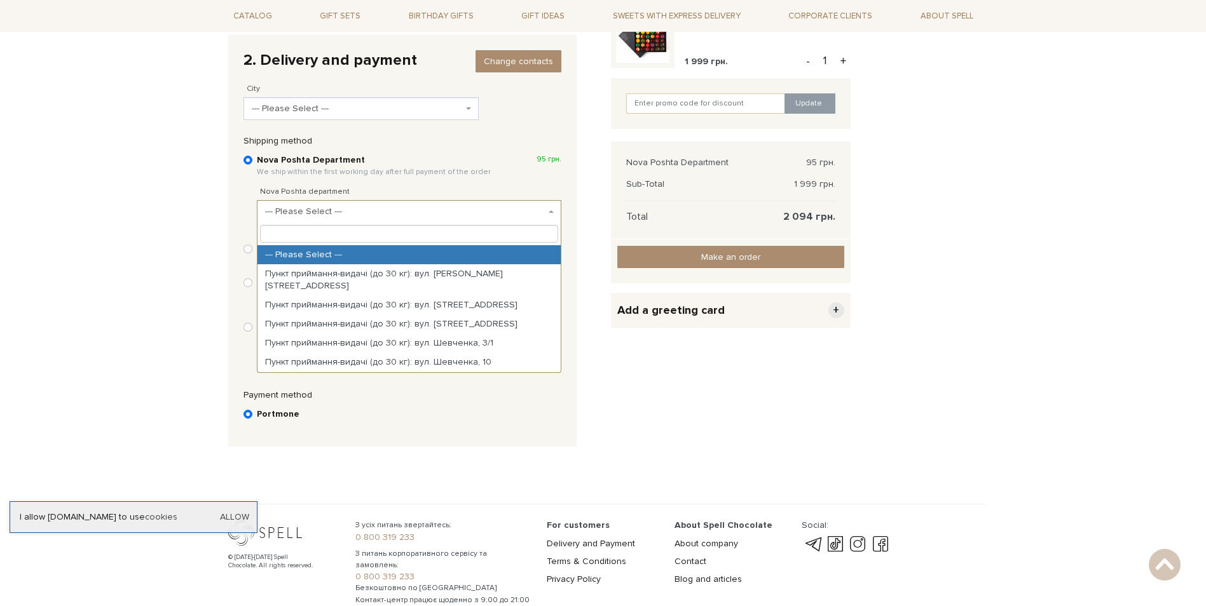
click at [405, 210] on span "--- Please Select ---" at bounding box center [405, 211] width 280 height 13
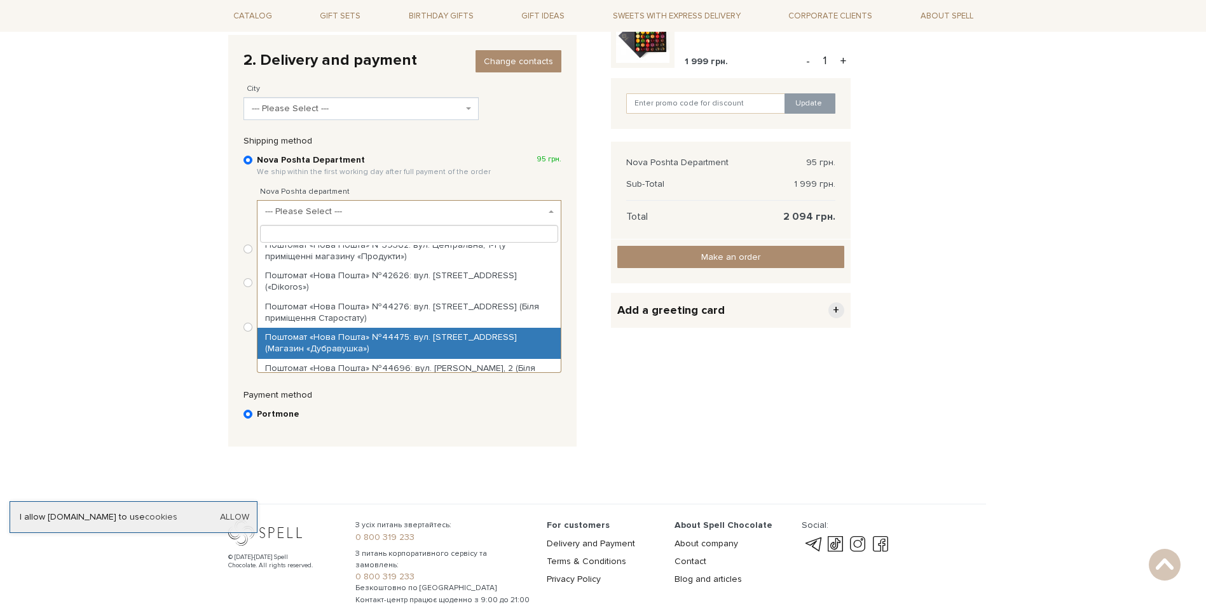
scroll to position [428, 0]
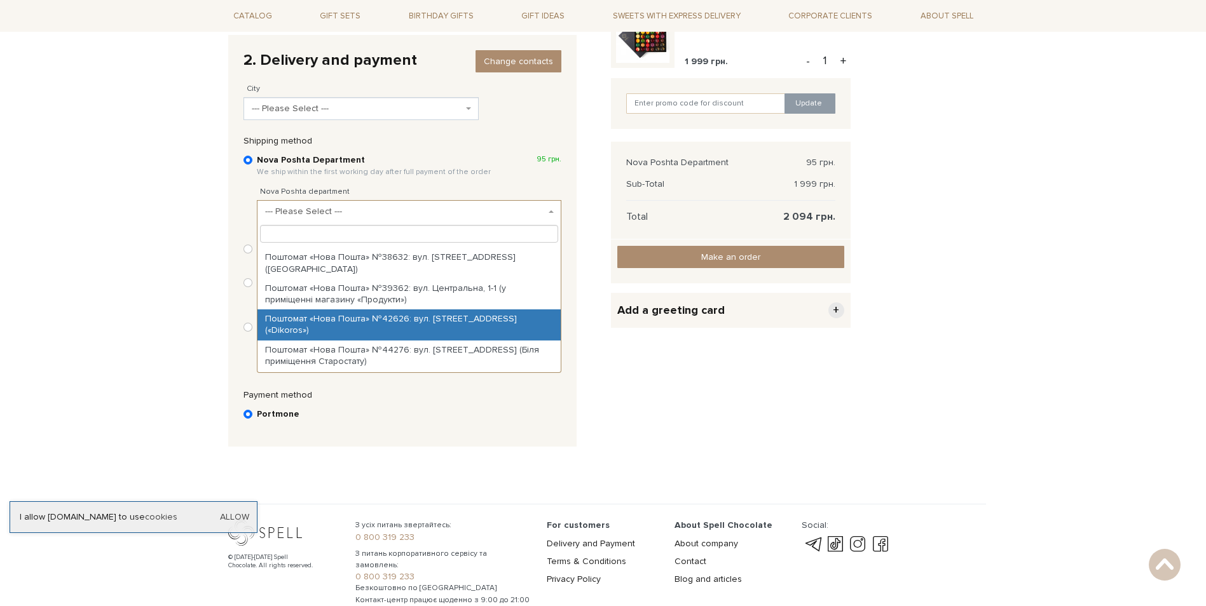
click at [430, 231] on input "search" at bounding box center [409, 234] width 298 height 18
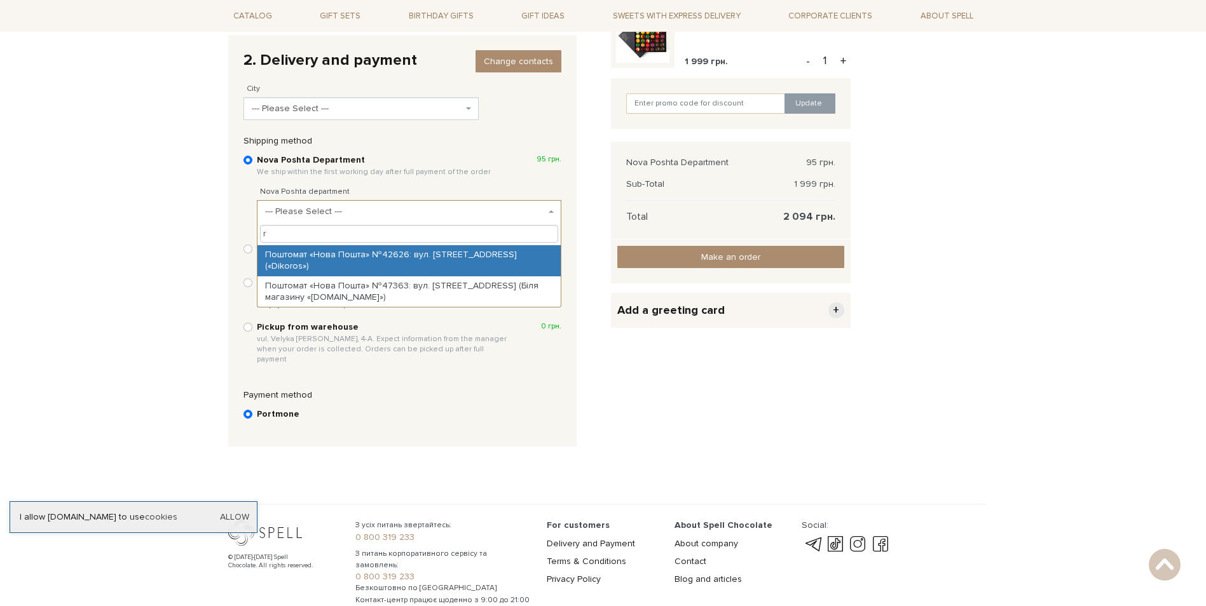
scroll to position [0, 0]
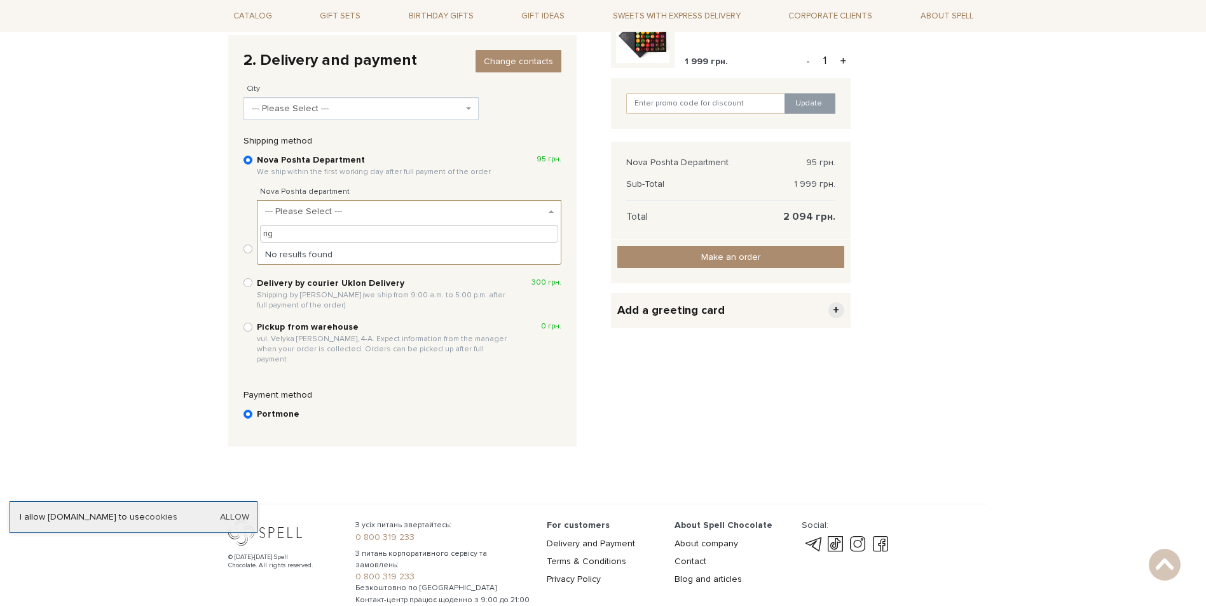
type input "[GEOGRAPHIC_DATA]"
drag, startPoint x: 421, startPoint y: 240, endPoint x: 257, endPoint y: 242, distance: 164.0
click at [257, 242] on span "[GEOGRAPHIC_DATA]" at bounding box center [408, 233] width 303 height 23
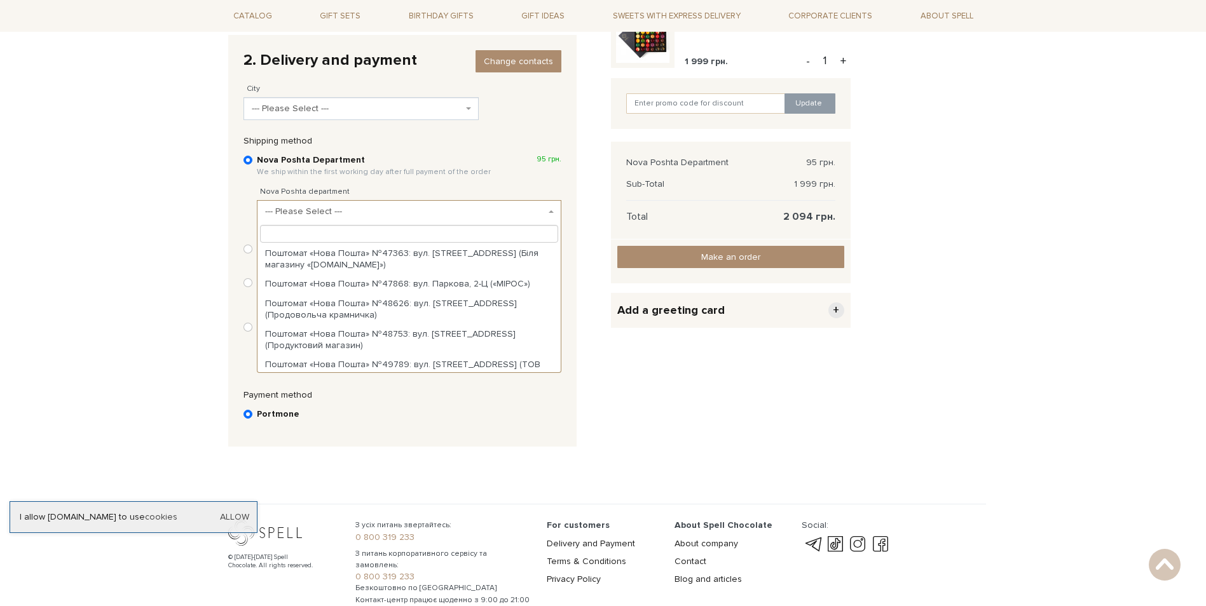
scroll to position [618, 0]
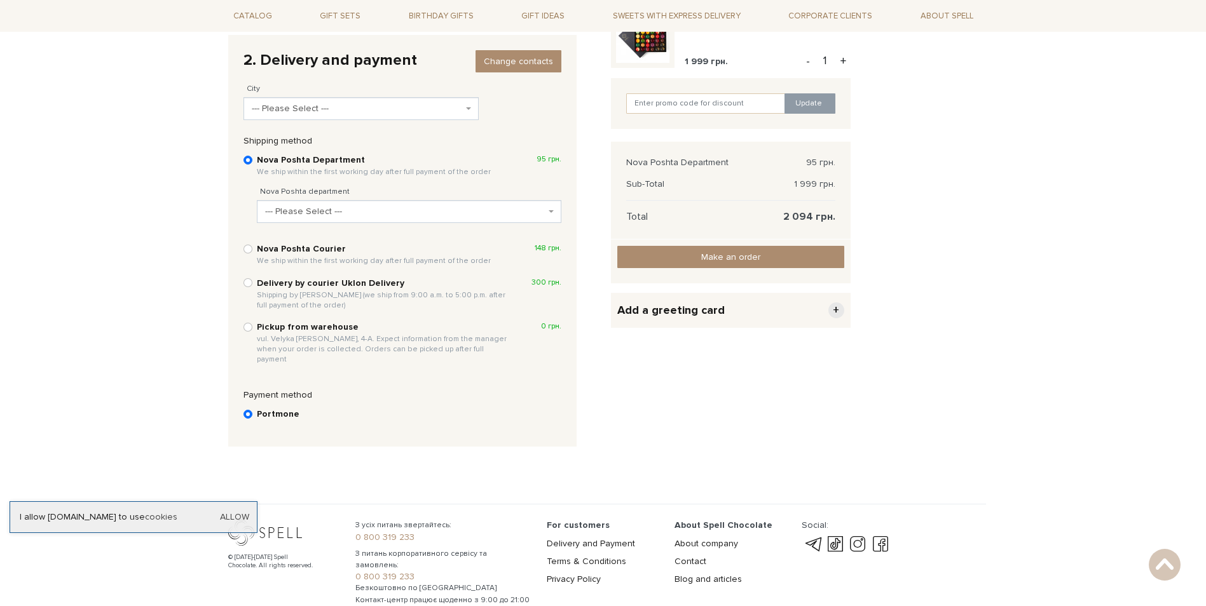
click at [537, 174] on label "Nova Poshta Department We ship within the first working day after full payment …" at bounding box center [409, 166] width 304 height 24
click at [252, 165] on input "Nova Poshta Department We ship within the first working day after full payment …" at bounding box center [247, 160] width 9 height 9
click at [324, 248] on b "Nova Poshta Courier We ship within the first working day after full payment of …" at bounding box center [374, 254] width 234 height 23
drag, startPoint x: 323, startPoint y: 248, endPoint x: 247, endPoint y: 249, distance: 76.3
click at [252, 247] on div "Nova Poshta Courier We ship within the first working day after full payment of …" at bounding box center [402, 254] width 318 height 25
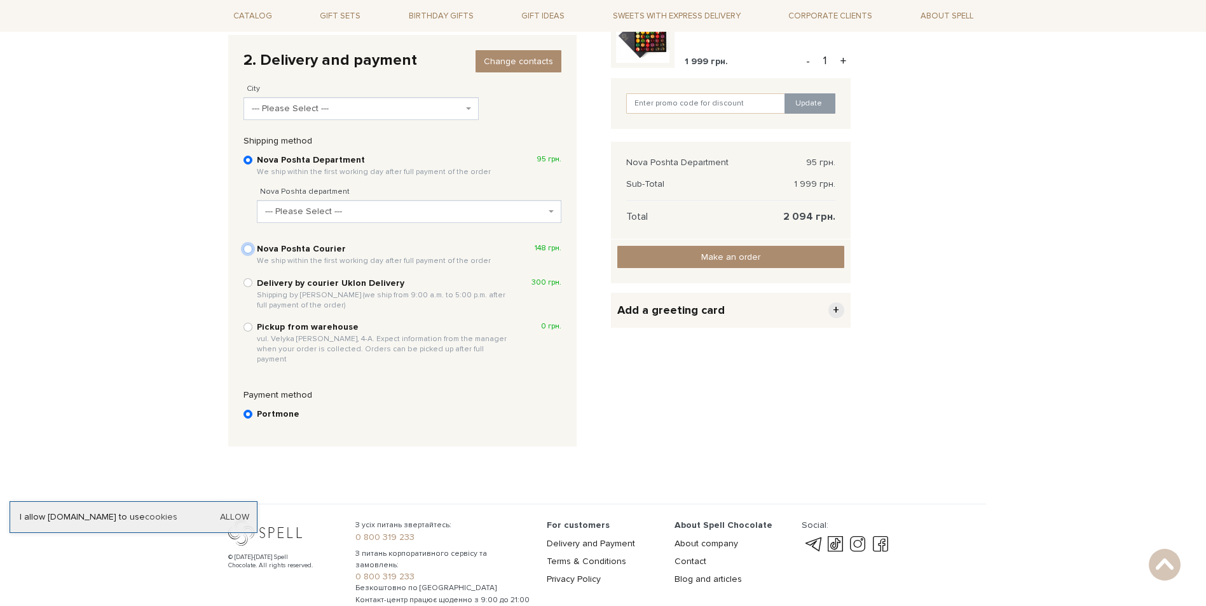
click at [245, 250] on input "Nova Poshta Courier We ship within the first working day after full payment of …" at bounding box center [247, 249] width 9 height 9
radio input "true"
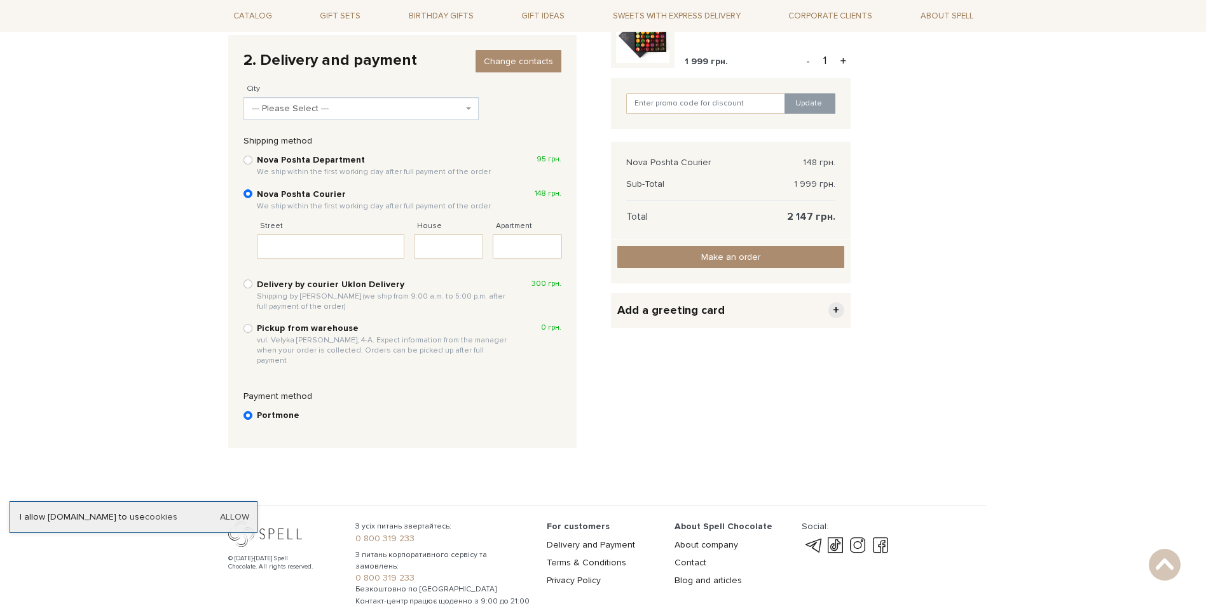
click at [316, 165] on b "Nova Poshta Department We ship within the first working day after full payment …" at bounding box center [374, 165] width 234 height 23
click at [252, 165] on input "Nova Poshta Department We ship within the first working day after full payment …" at bounding box center [247, 160] width 9 height 9
radio input "true"
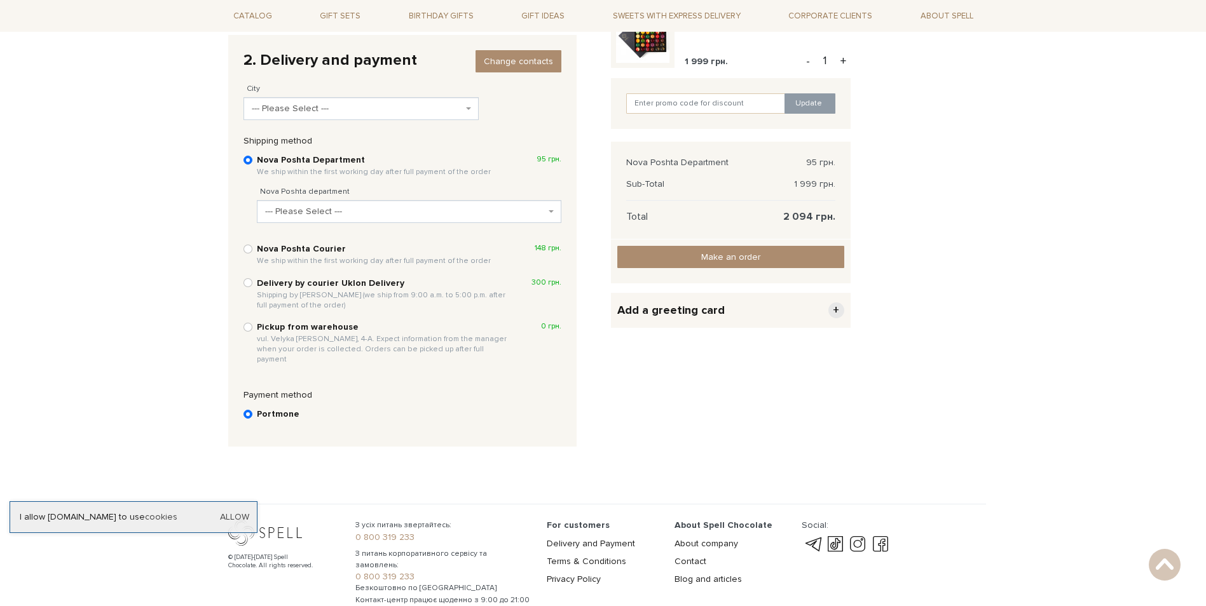
click at [310, 111] on span "--- Please Select ---" at bounding box center [357, 108] width 211 height 13
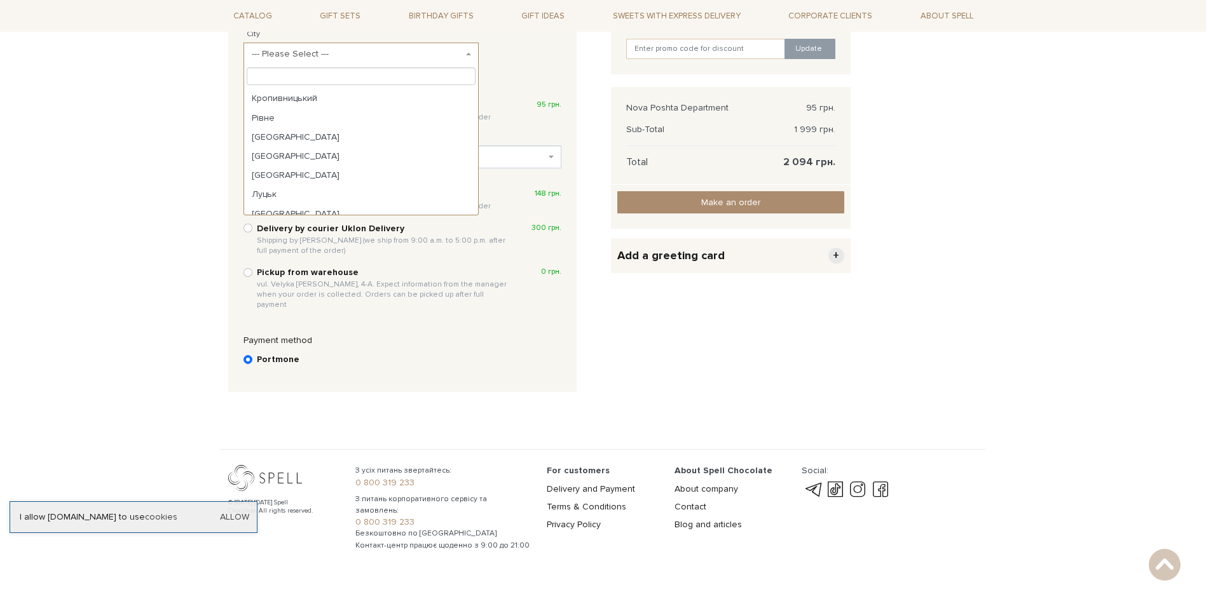
scroll to position [334, 0]
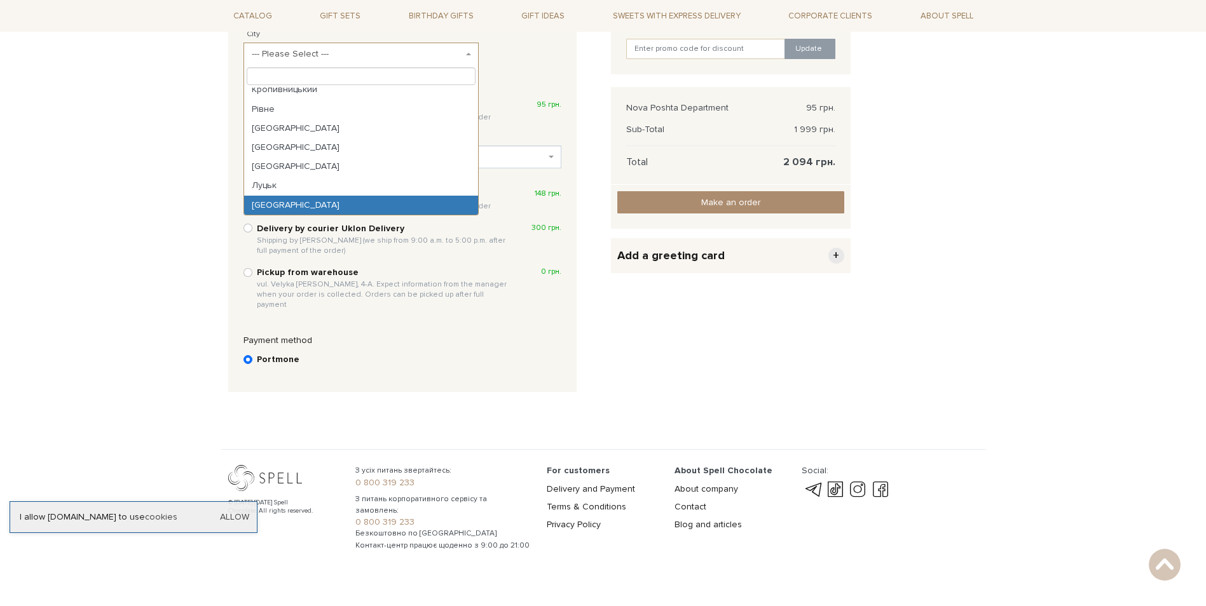
click at [463, 273] on b "Pickup from warehouse vul. Velyka [PERSON_NAME], 4-A. Expect information from t…" at bounding box center [384, 288] width 254 height 43
click at [252, 273] on input "Pickup from warehouse vul. Velyka [PERSON_NAME], 4-A. Expect information from t…" at bounding box center [247, 272] width 9 height 9
radio input "true"
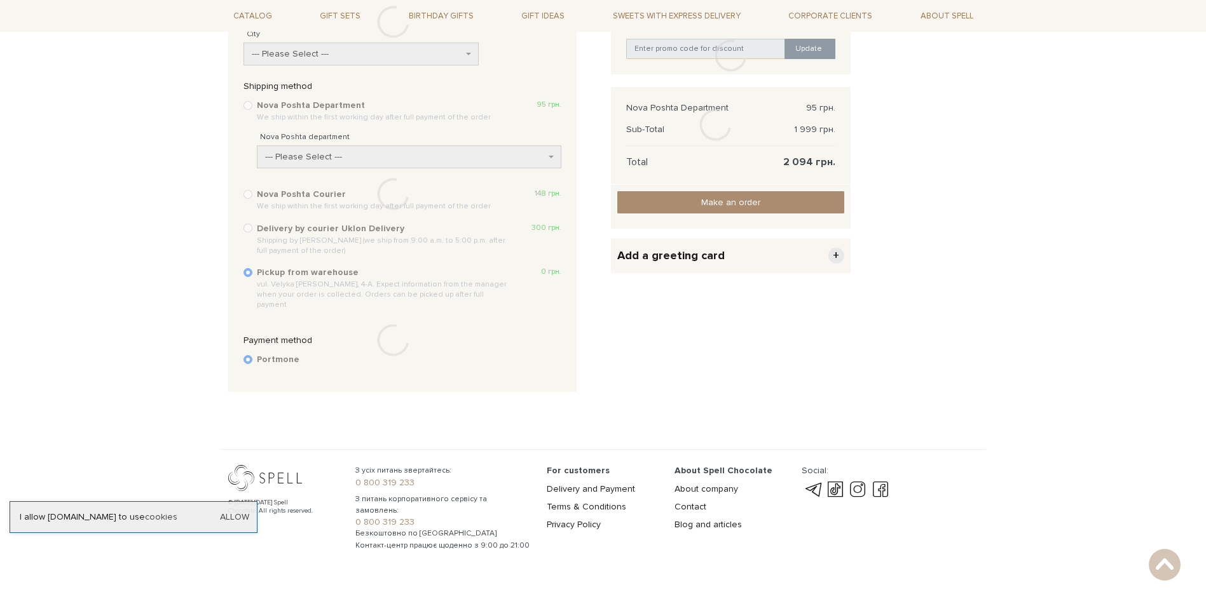
scroll to position [184, 0]
